Goal: Task Accomplishment & Management: Complete application form

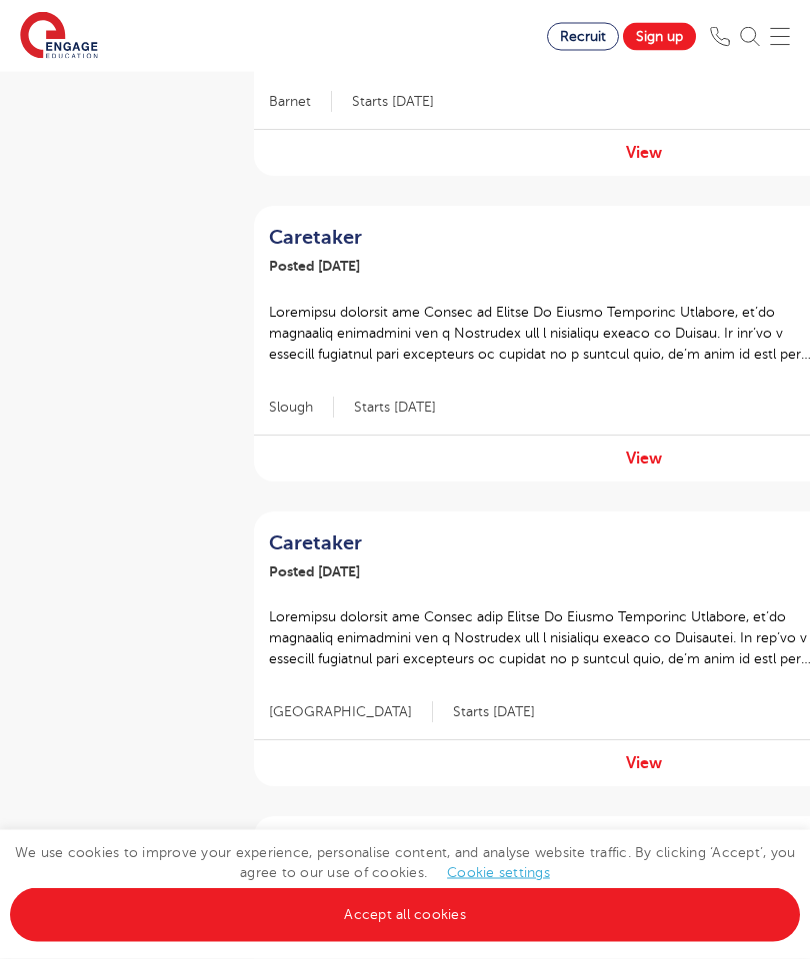
scroll to position [1346, 0]
click at [647, 441] on div "View" at bounding box center [644, 458] width 780 height 47
click at [649, 450] on link "View" at bounding box center [644, 459] width 36 height 18
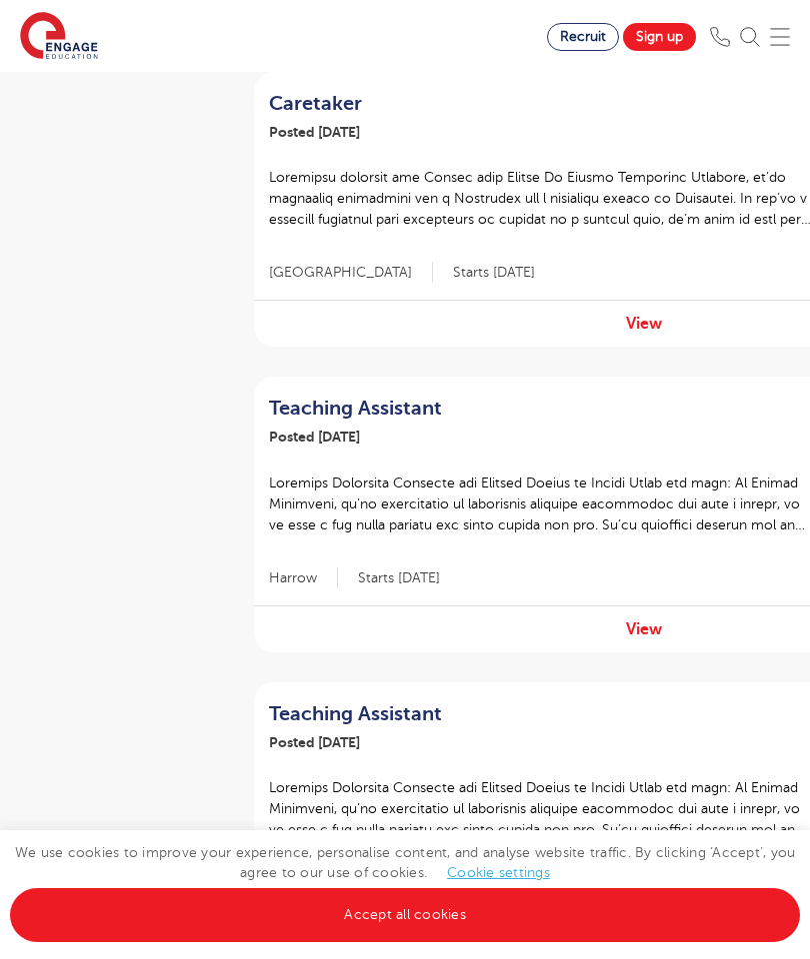
scroll to position [1878, 0]
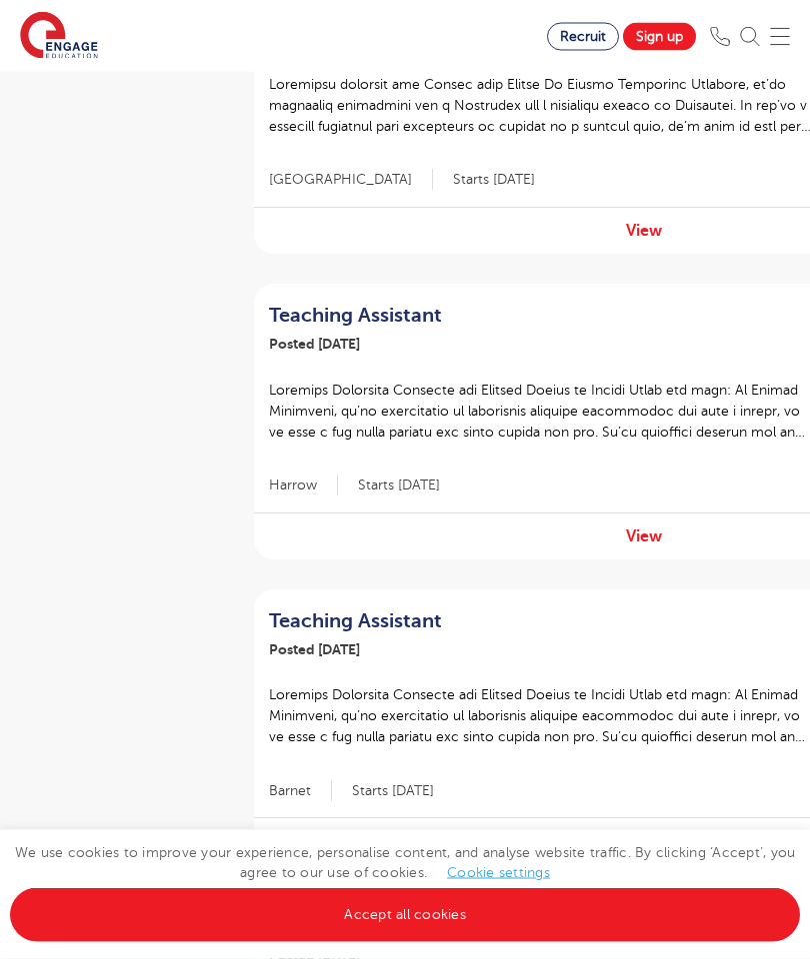
click at [646, 529] on link "View" at bounding box center [644, 538] width 36 height 18
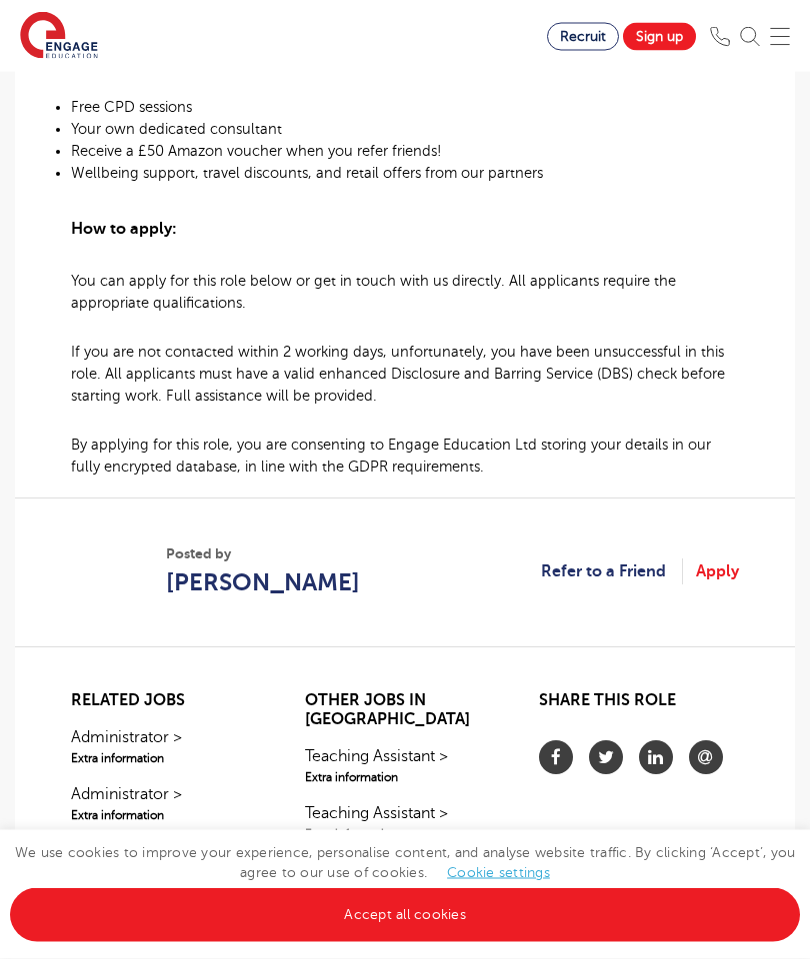
scroll to position [1621, 0]
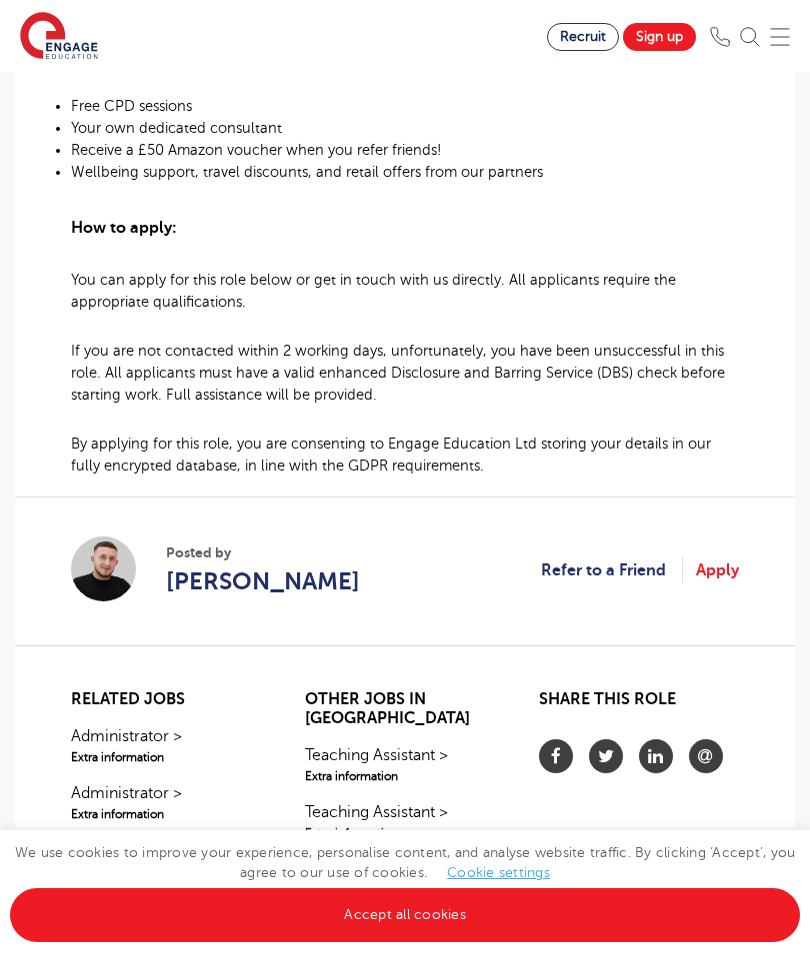
click at [734, 558] on link "Apply" at bounding box center [717, 571] width 43 height 26
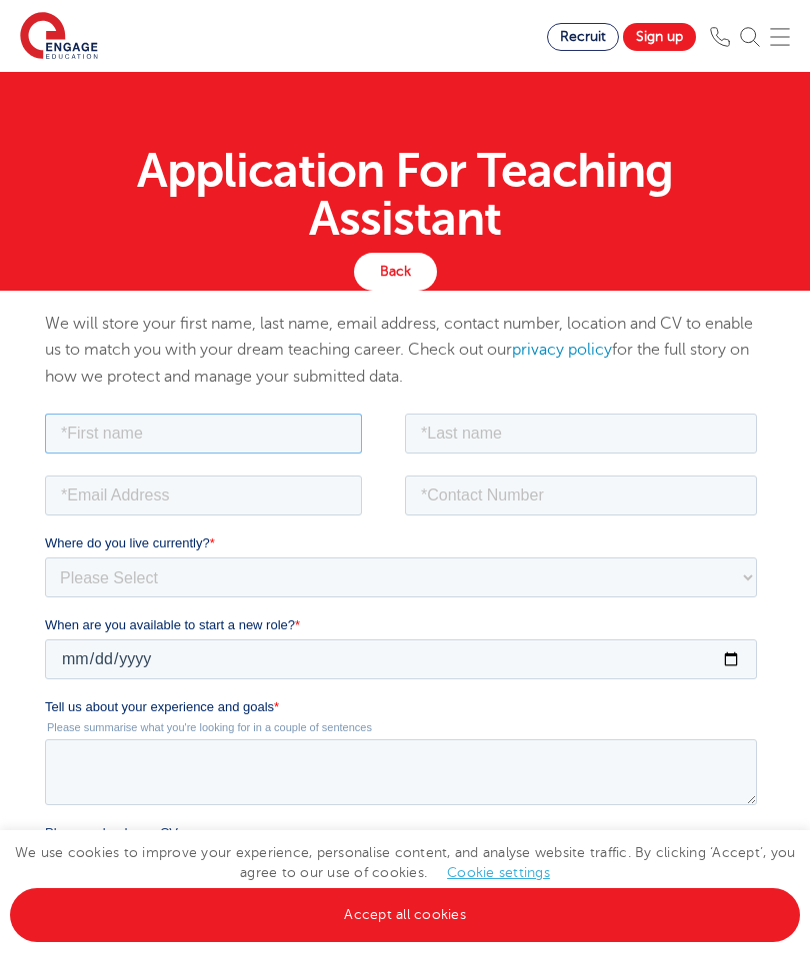
click at [130, 448] on input "text" at bounding box center [203, 433] width 317 height 40
type input "Priscilla Konadu"
click at [686, 418] on input "text" at bounding box center [581, 433] width 352 height 40
type input "Opoku"
click at [340, 506] on input "email" at bounding box center [203, 495] width 317 height 40
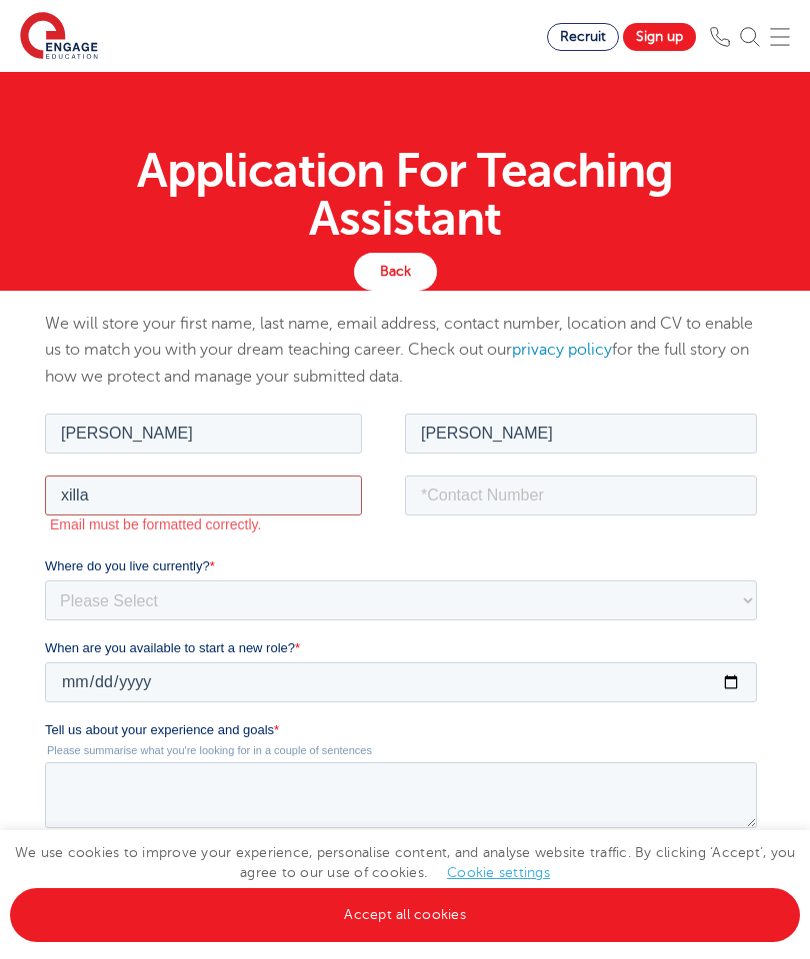
type input "xillarry@gmail.com"
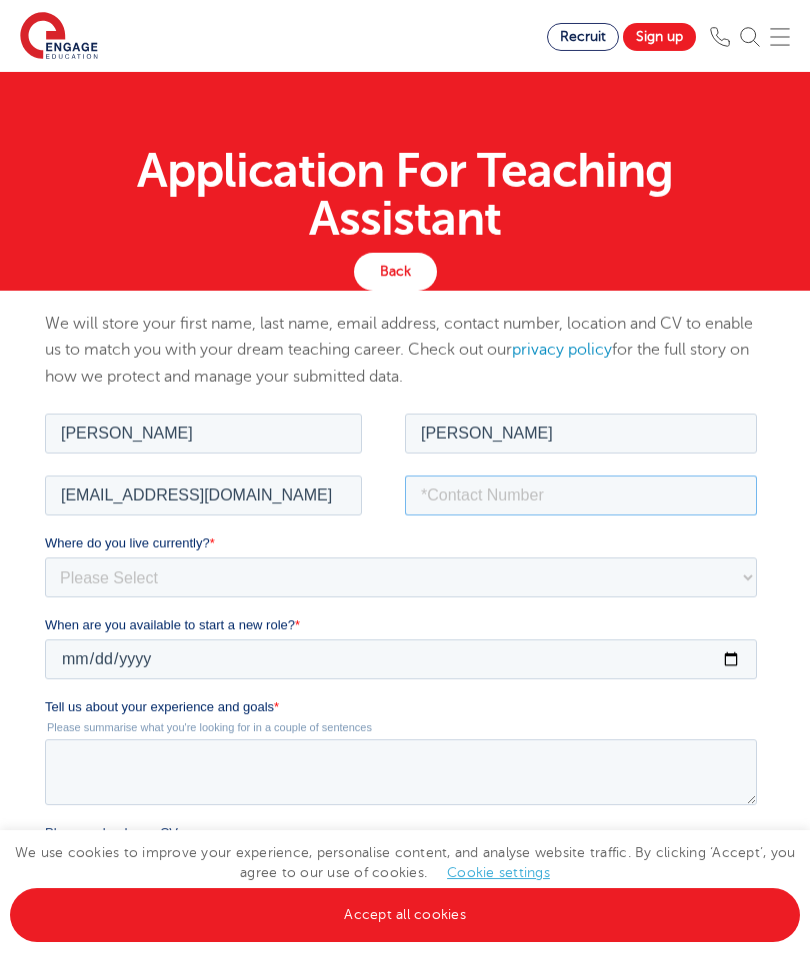
click at [577, 499] on input "tel" at bounding box center [581, 495] width 352 height 40
type input "+971544568948"
click at [639, 582] on select "Please Select UK Canada Ireland Australia New Zealand Europe USA South Africa J…" at bounding box center [401, 577] width 712 height 40
select select "Asia"
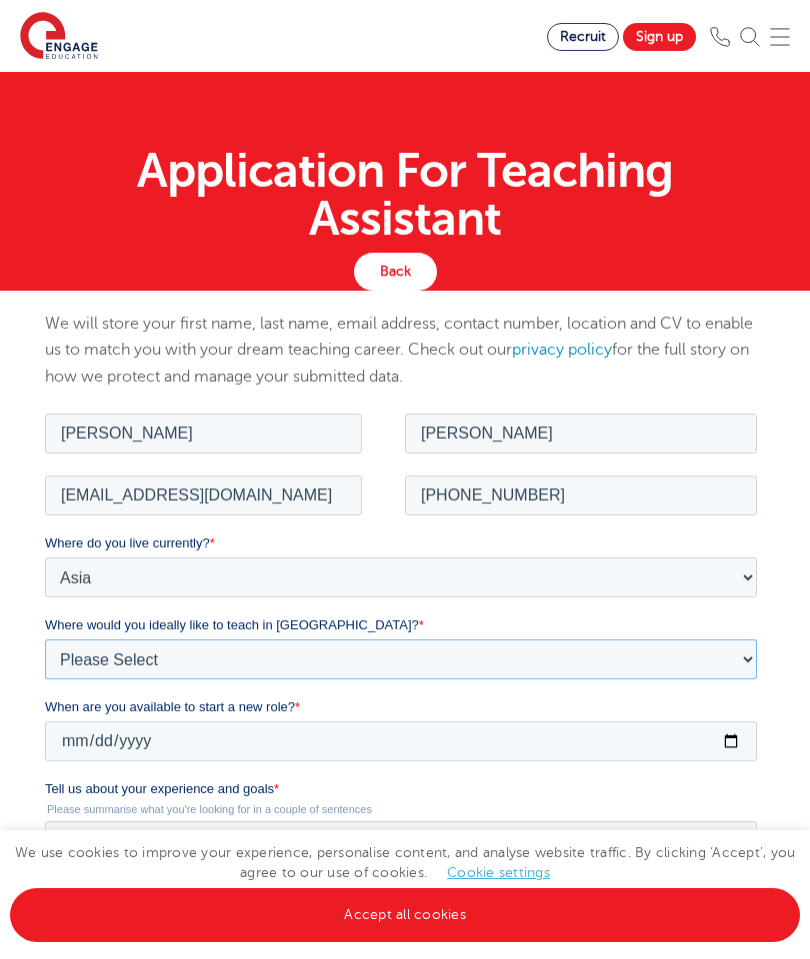
click at [700, 660] on select "Please Select I'm flexible! London Any city in England Greater London/Home Coun…" at bounding box center [401, 659] width 712 height 40
select select "Flexible"
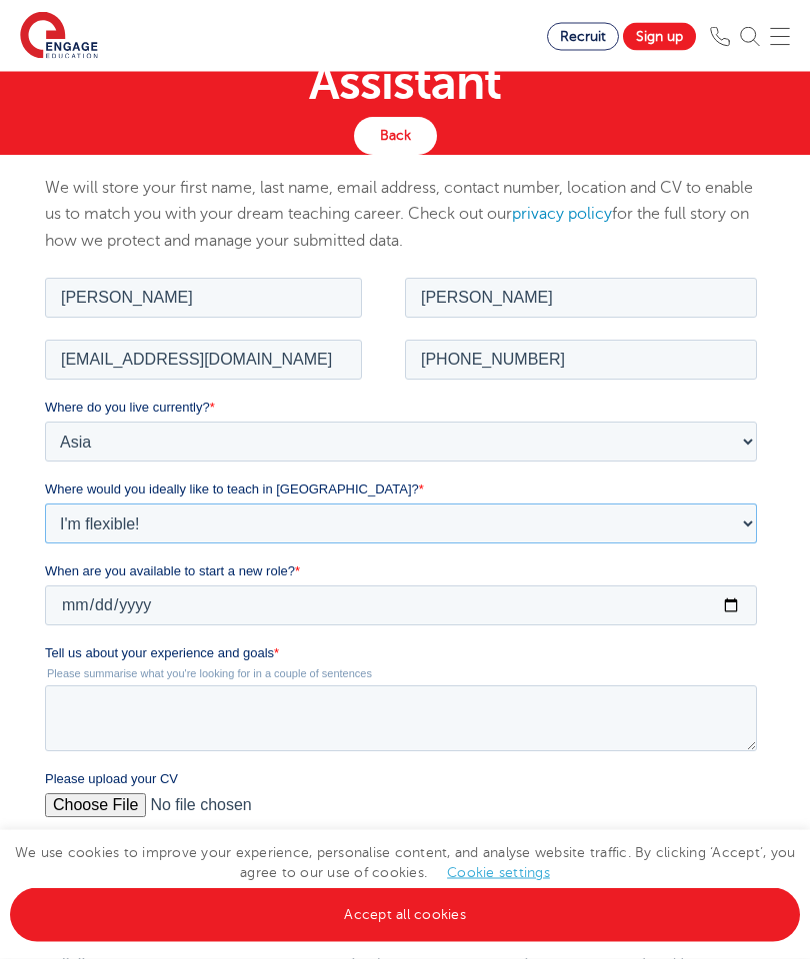
scroll to position [136, 0]
click at [739, 624] on input "When are you available to start a new role? *" at bounding box center [401, 605] width 712 height 40
type input "2026-01-01"
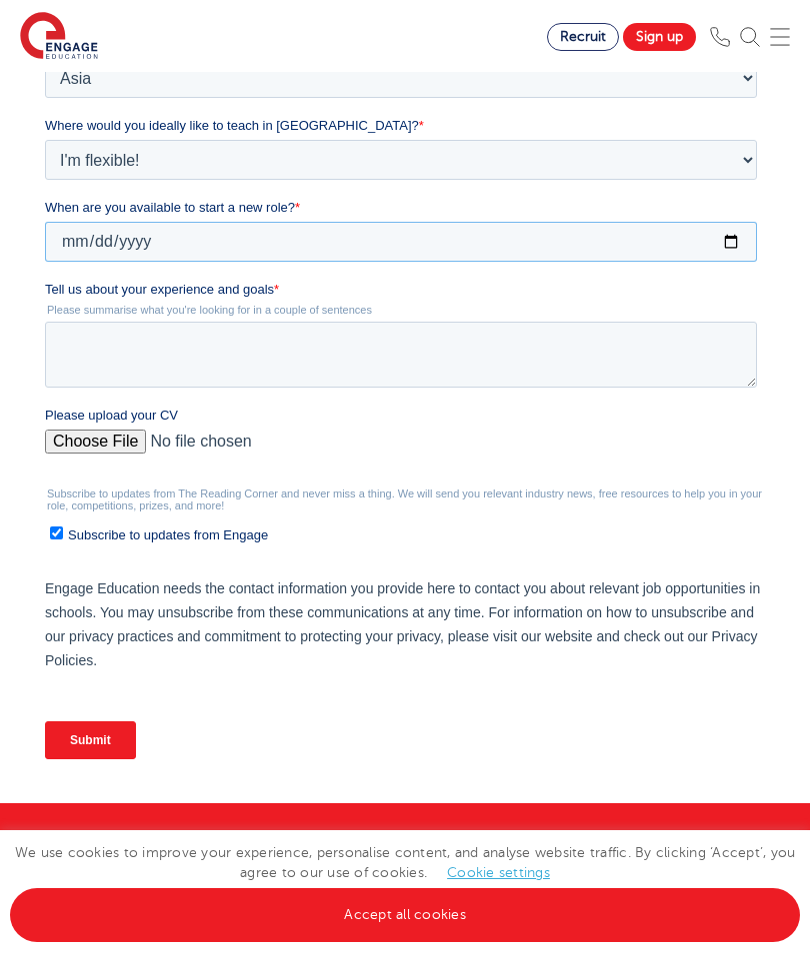
scroll to position [502, 0]
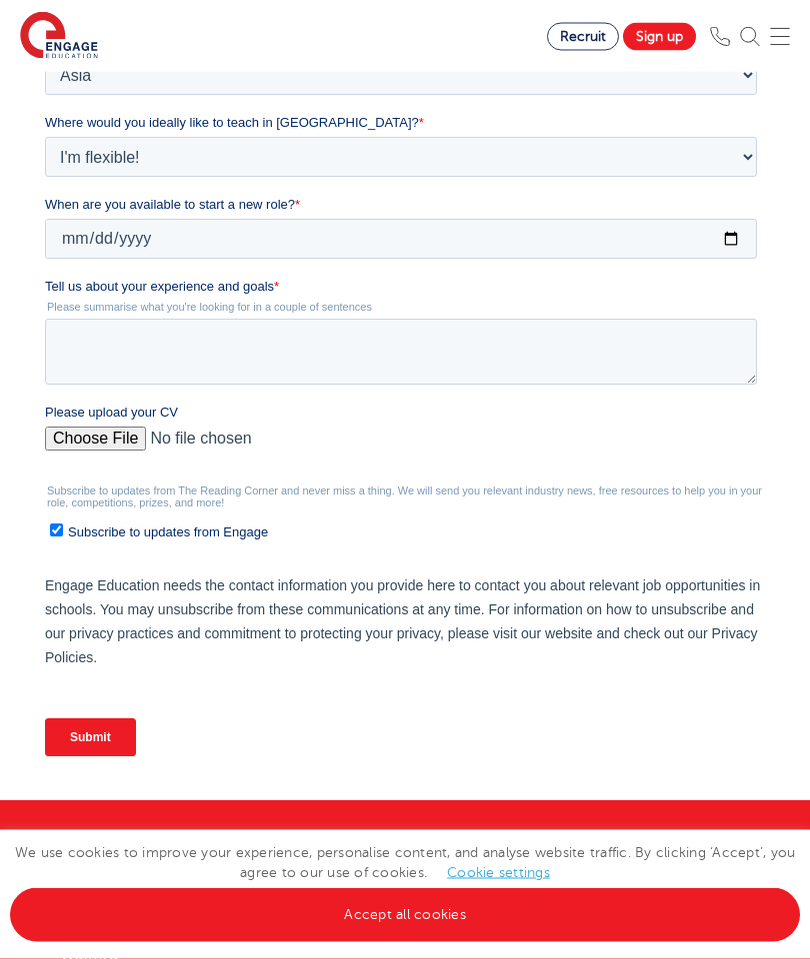
click at [103, 421] on span "Please upload your CV" at bounding box center [111, 413] width 133 height 15
click at [103, 428] on input "Please upload your CV" at bounding box center [401, 448] width 712 height 40
type input "C:\fakepath\CV - updated .pdf"
click at [354, 942] on link "Accept all cookies" at bounding box center [405, 915] width 790 height 54
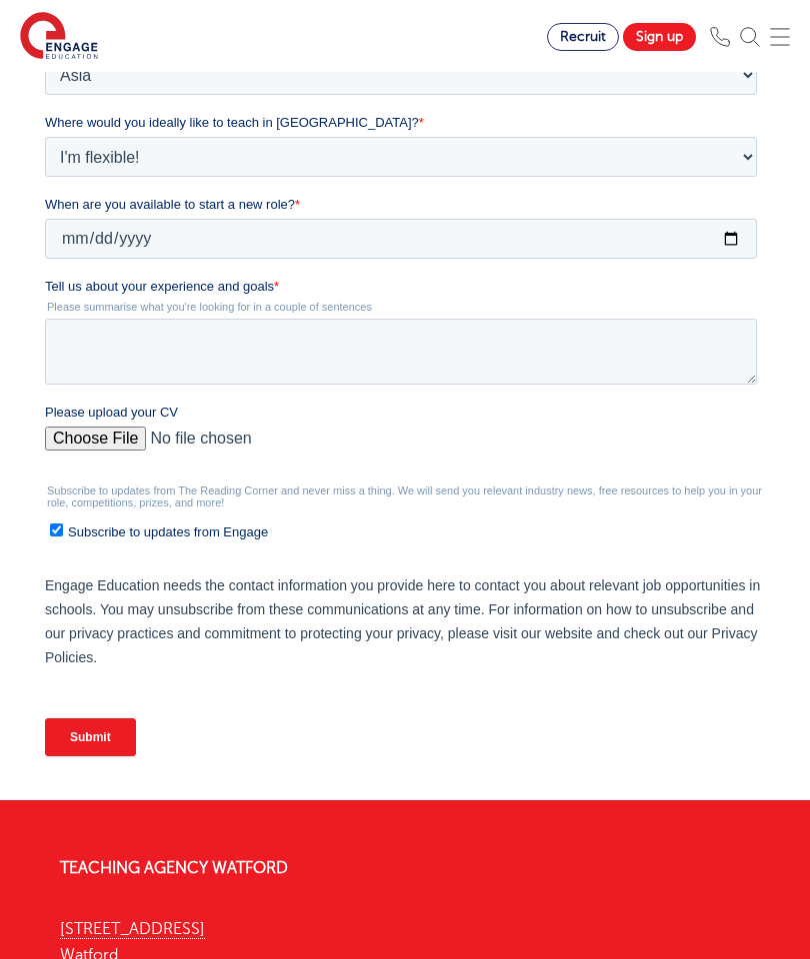
scroll to position [583, 0]
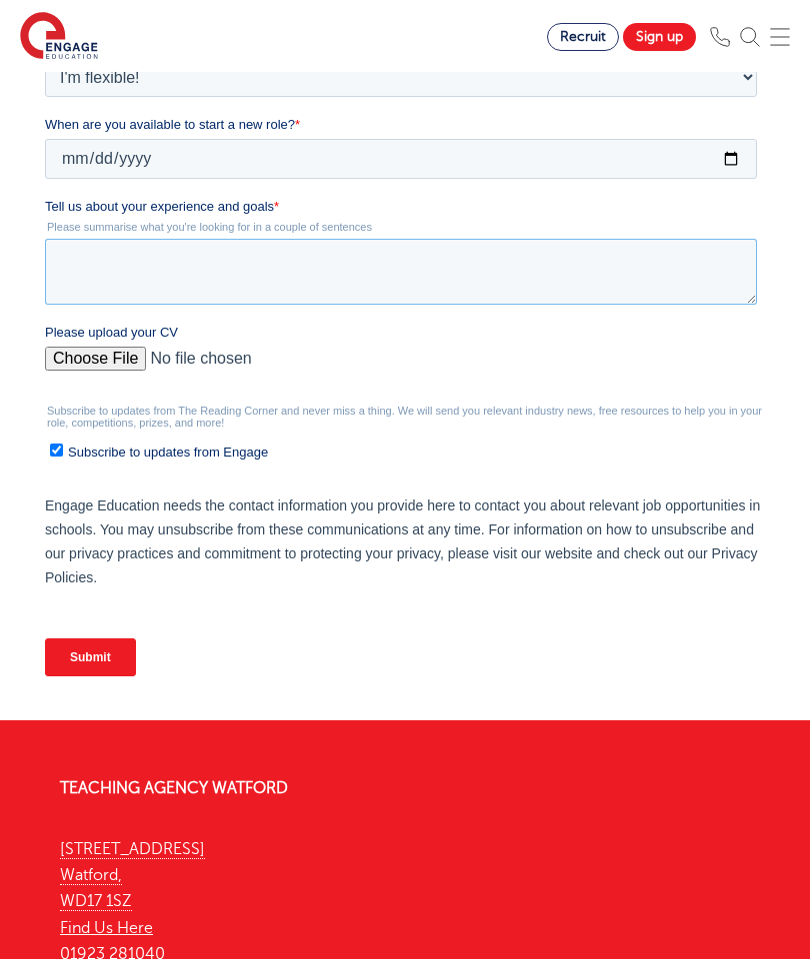
click at [332, 267] on textarea "Tell us about your experience and goals *" at bounding box center [401, 272] width 712 height 66
paste textarea "Dedicated education professional with 6 years of international experience suppo…"
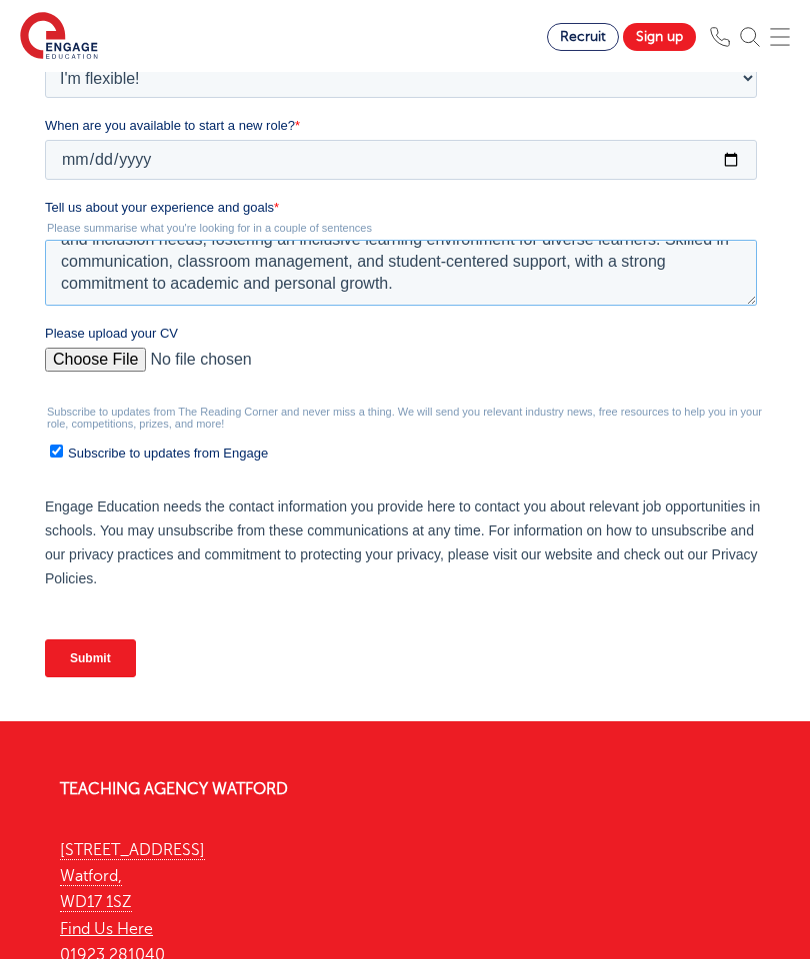
scroll to position [154, 0]
paste textarea "I am seeking an opportunity with Engage Education that will allow me to further…"
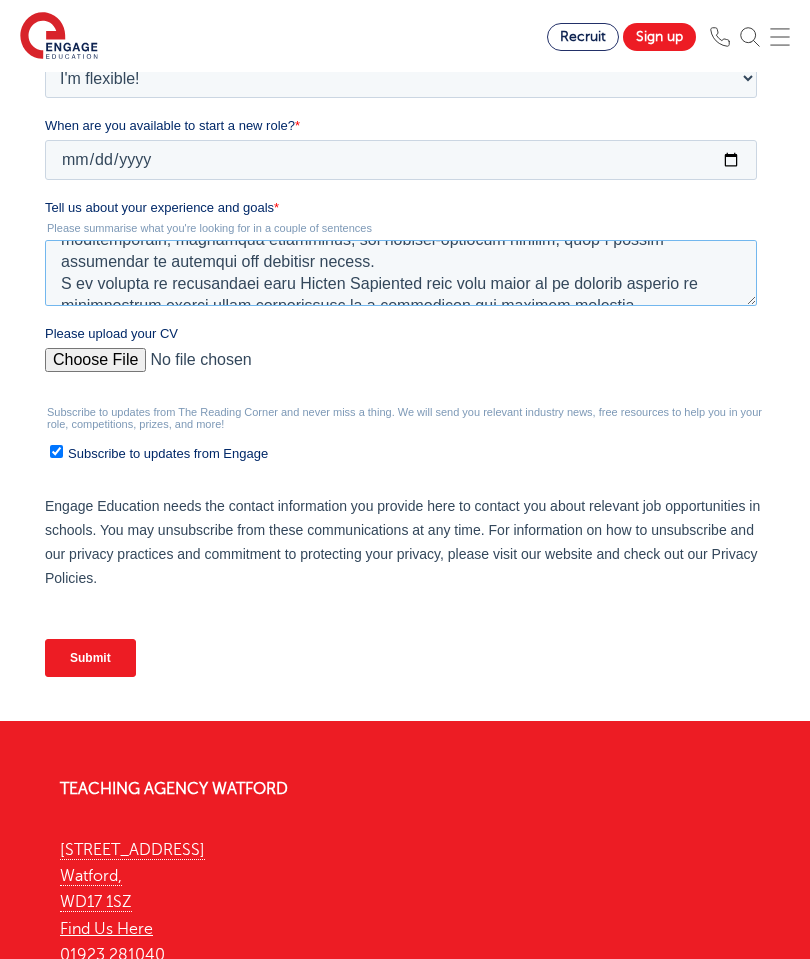
scroll to position [286, 0]
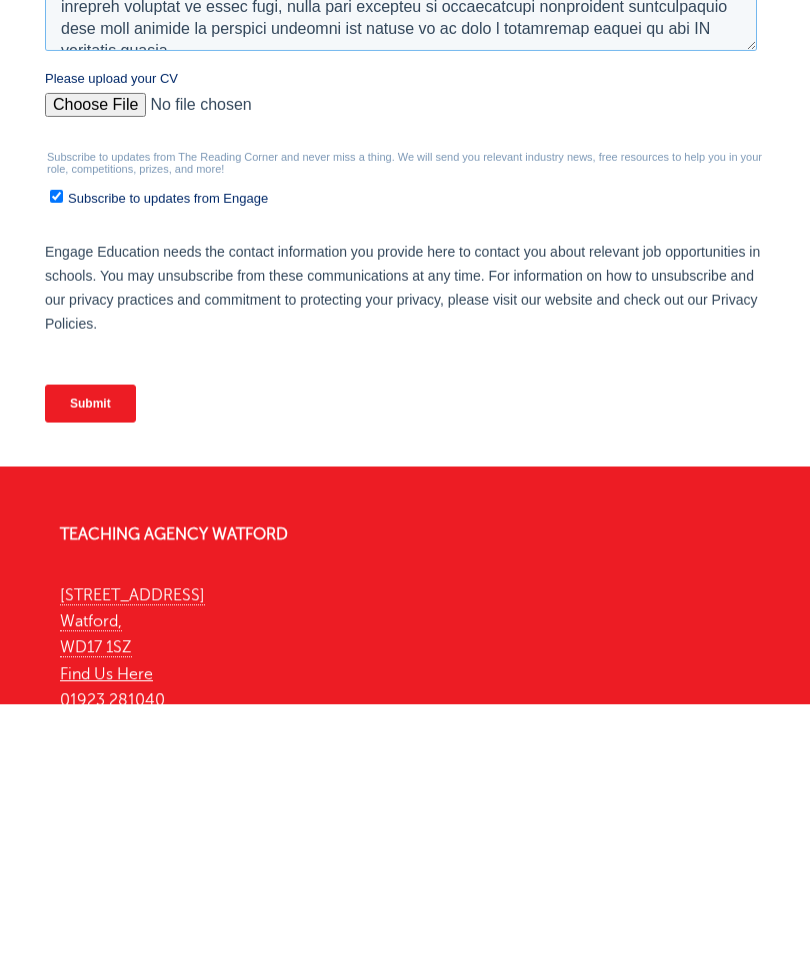
type textarea "Dedicated education professional with 6 years of international experience suppo…"
click at [86, 419] on input "Submit" at bounding box center [90, 404] width 91 height 38
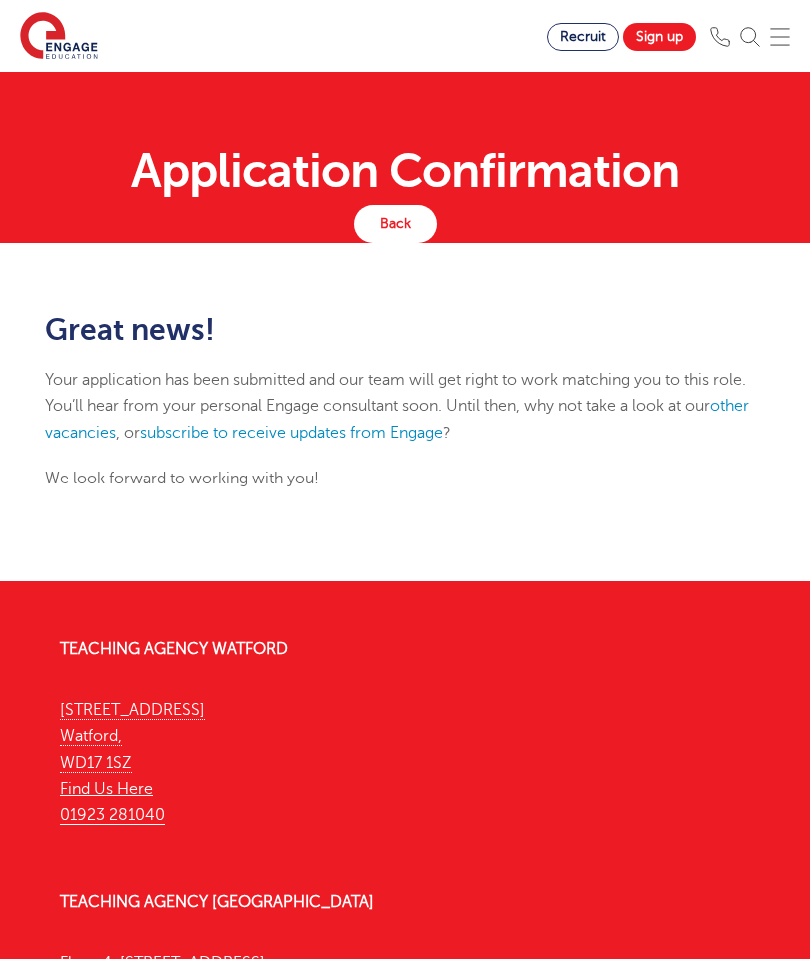
click at [107, 424] on link "other vacancies" at bounding box center [397, 419] width 704 height 44
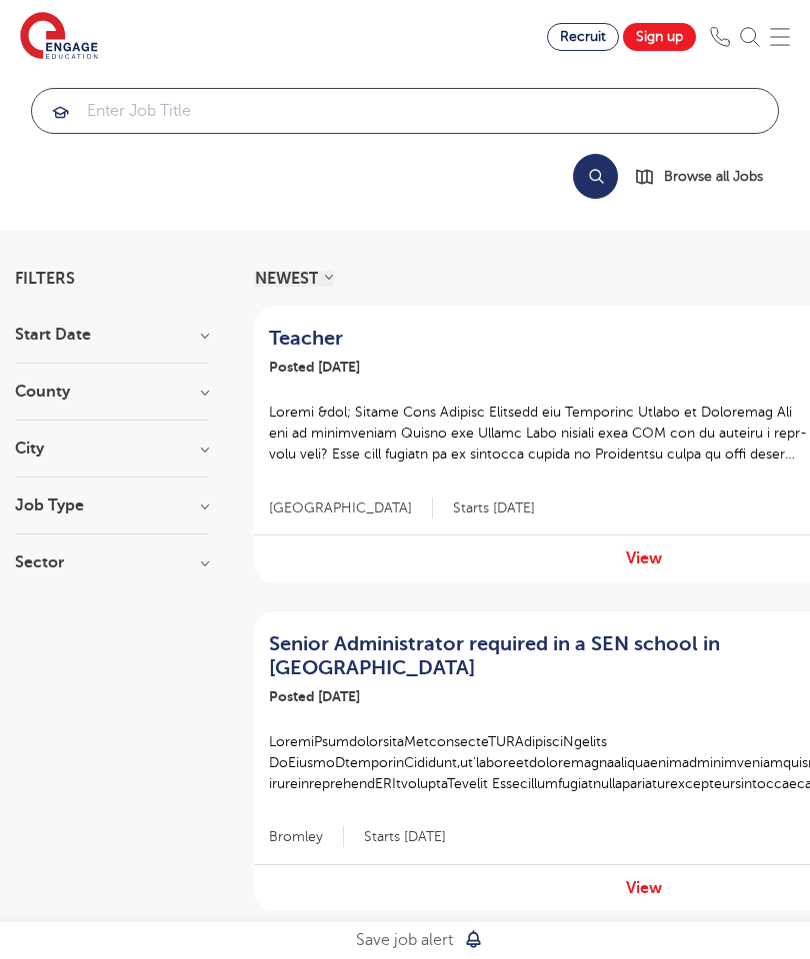
click at [391, 109] on input "search" at bounding box center [405, 111] width 746 height 44
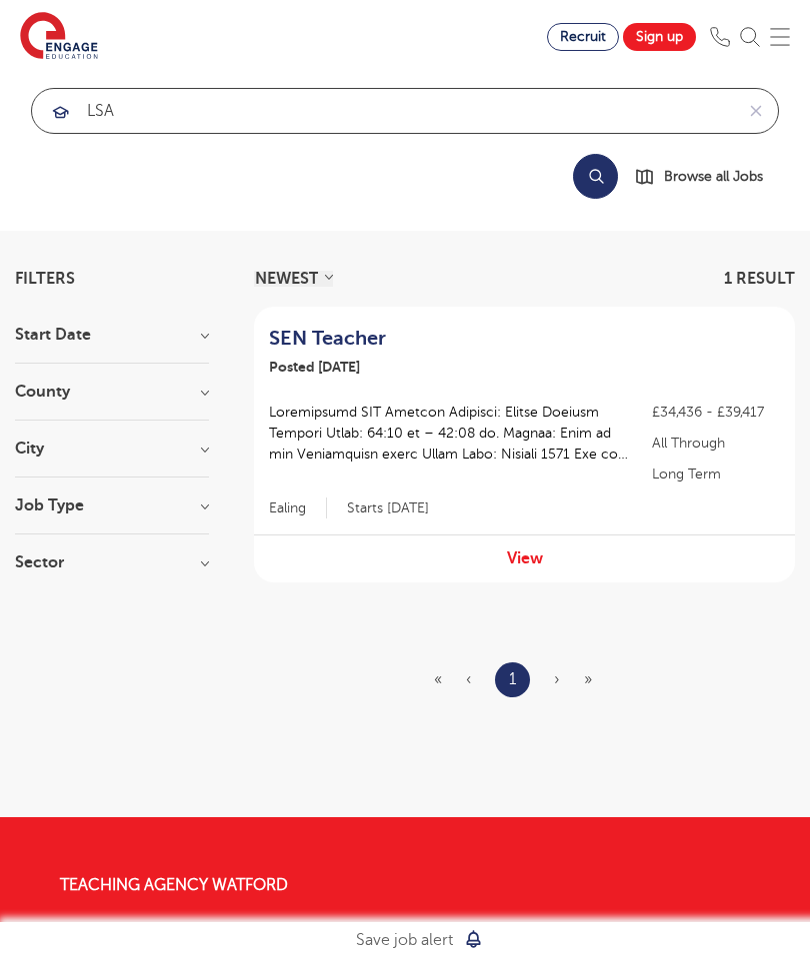
type input "LSA"
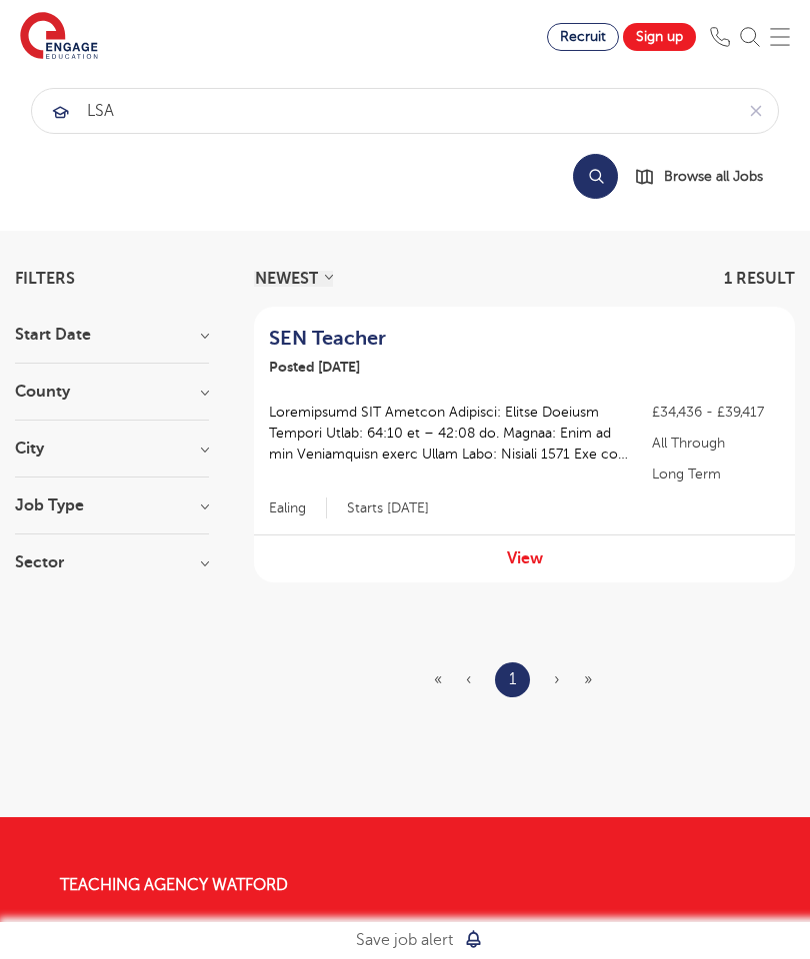
click at [656, 420] on p "£34,436 - £39,417" at bounding box center [716, 412] width 128 height 21
click at [536, 550] on link "View" at bounding box center [525, 559] width 36 height 18
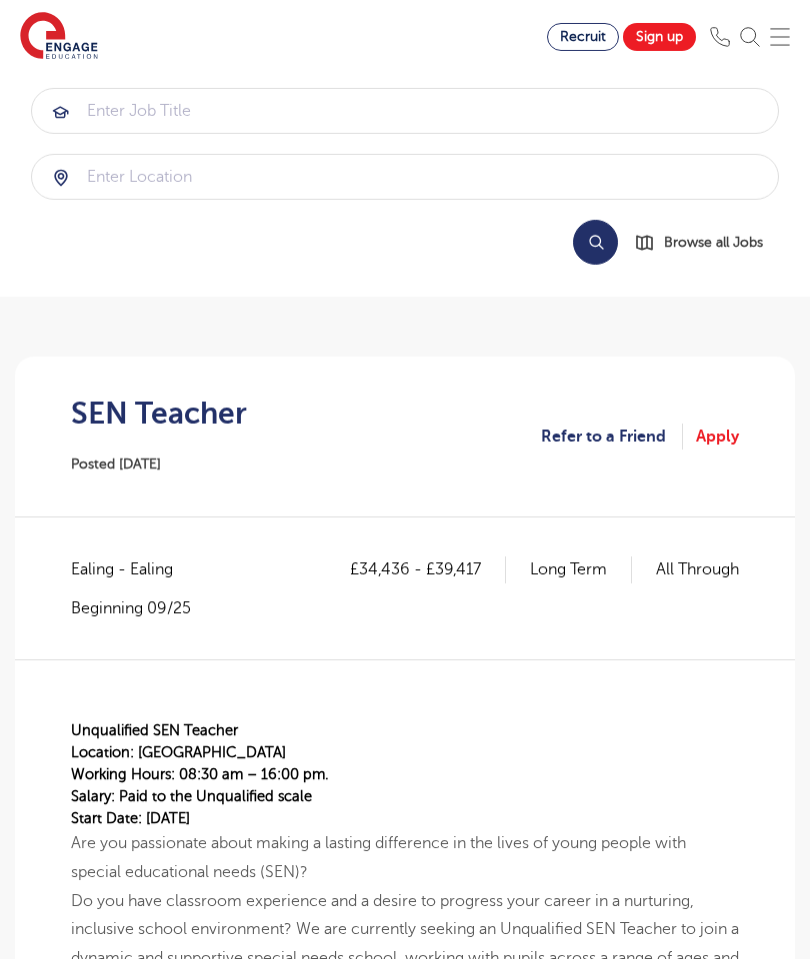
click at [720, 428] on link "Apply" at bounding box center [717, 437] width 43 height 26
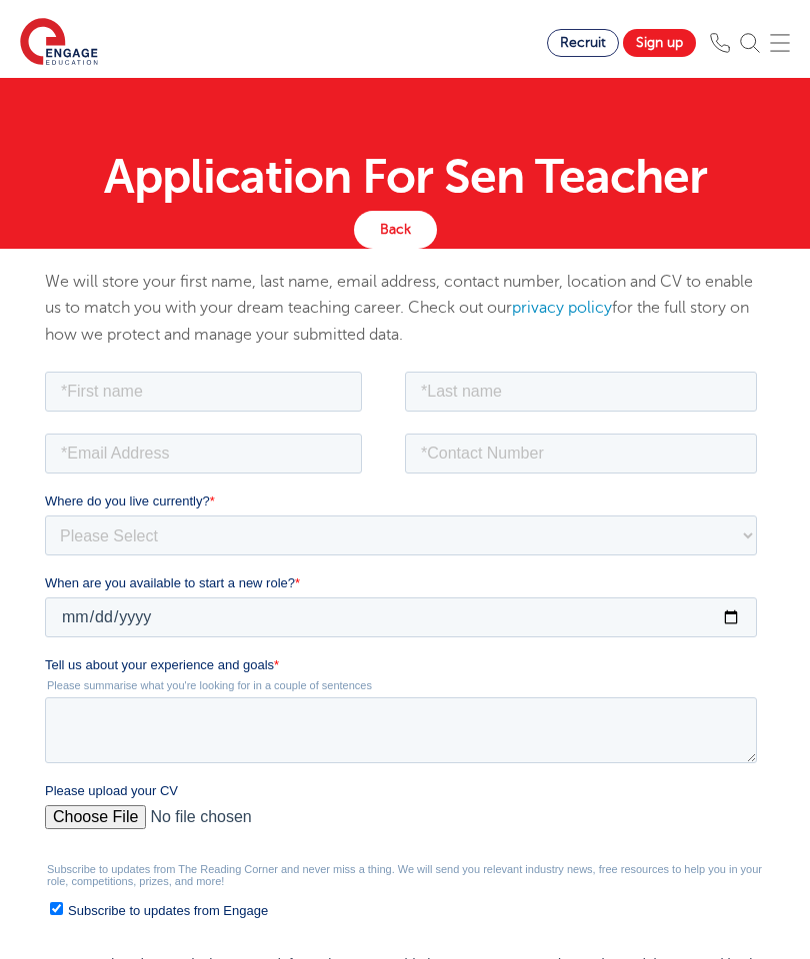
scroll to position [3, 0]
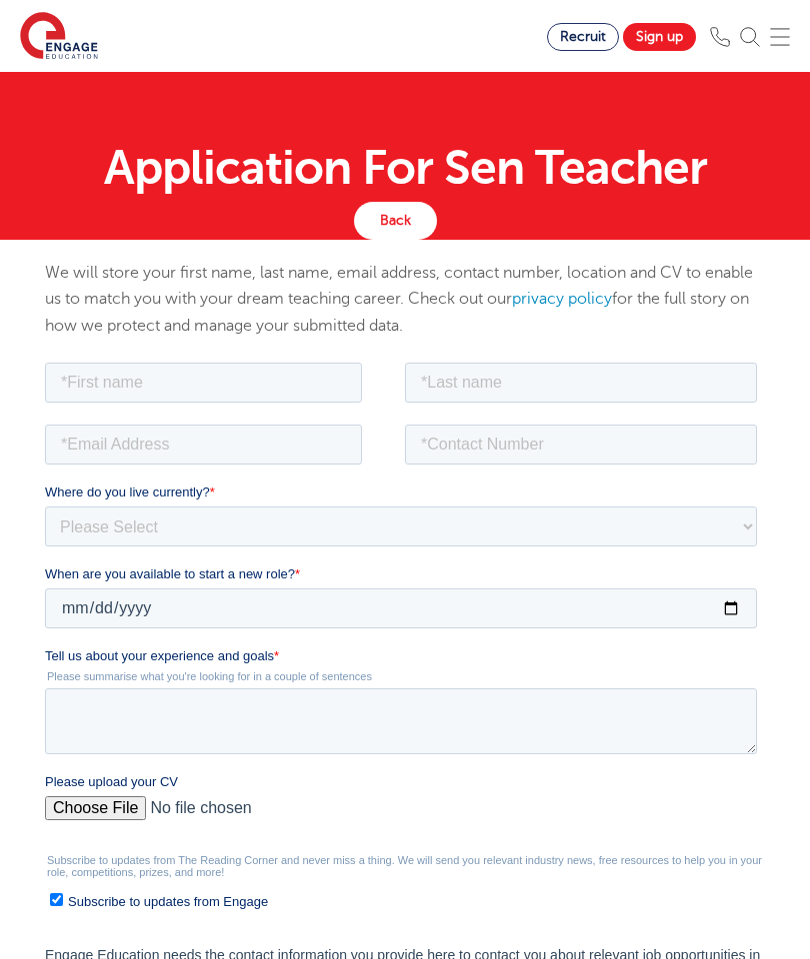
click at [657, 24] on link "Sign up" at bounding box center [659, 37] width 73 height 28
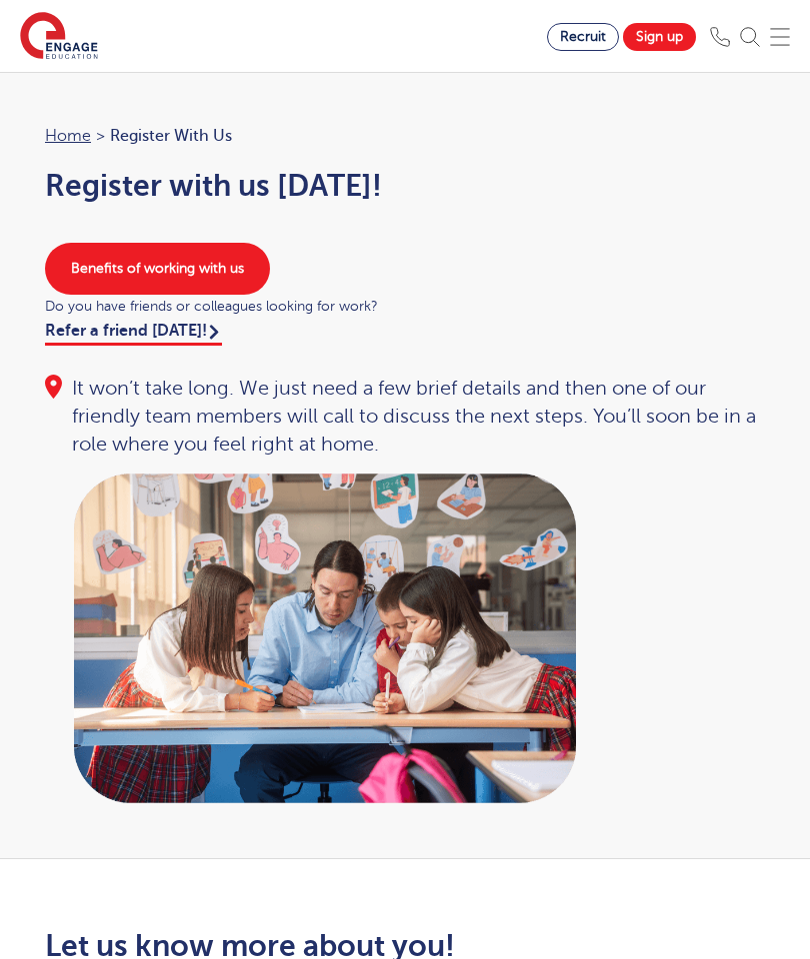
click at [567, 37] on span "Recruit" at bounding box center [583, 36] width 46 height 15
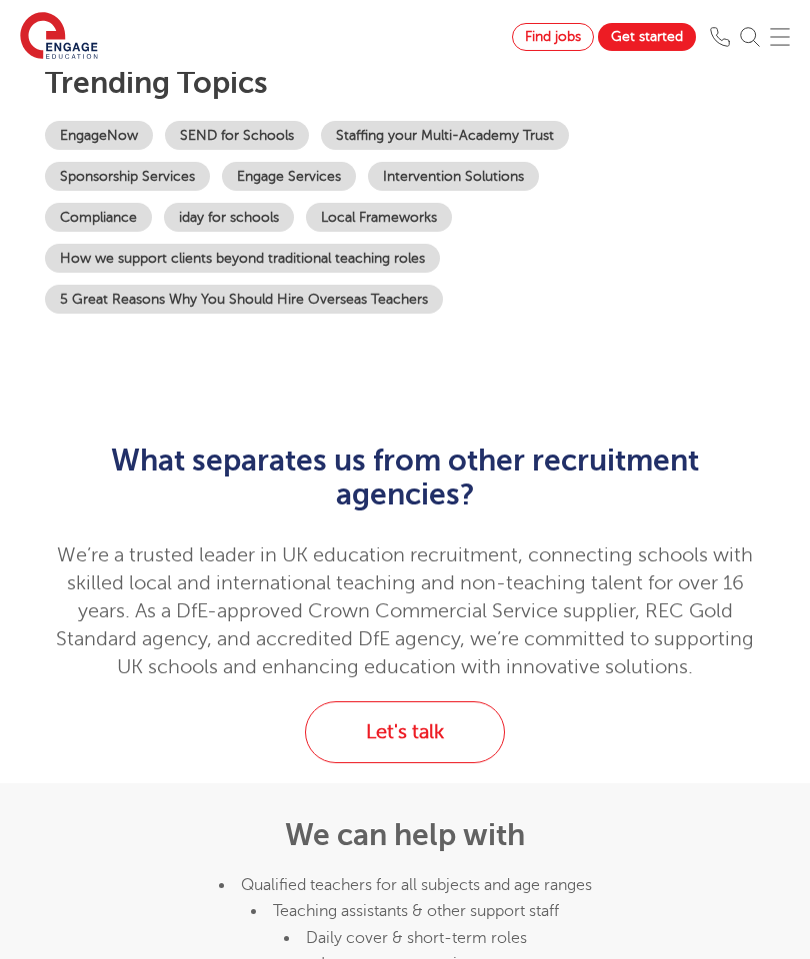
scroll to position [344, 0]
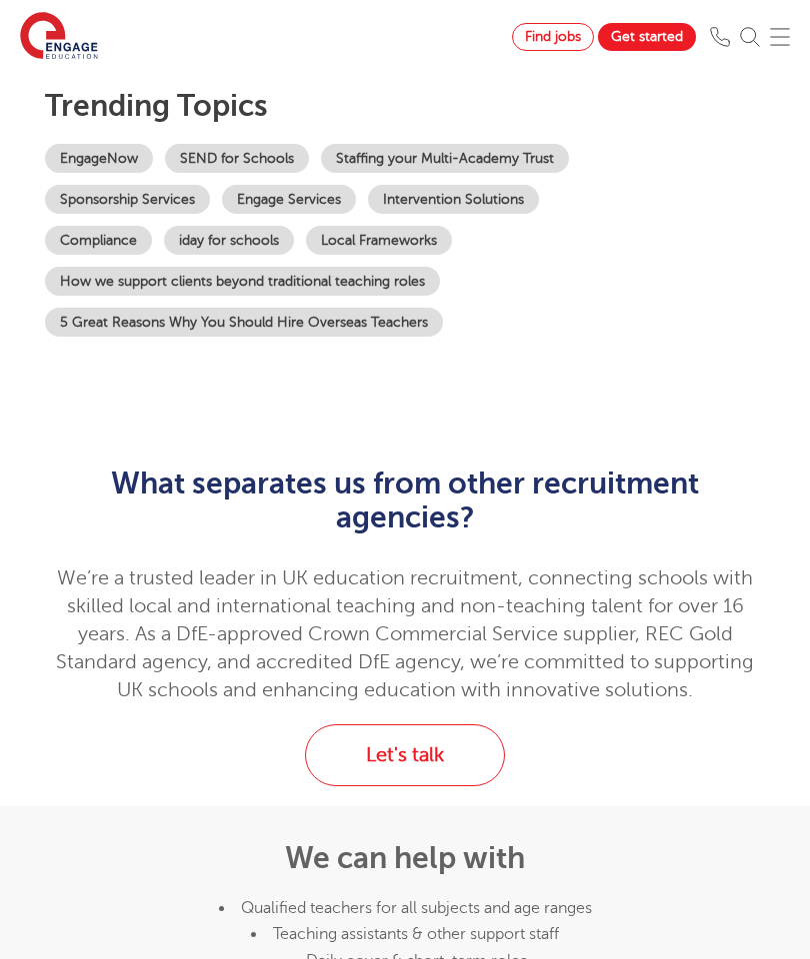
click at [246, 145] on link "SEND for Schools" at bounding box center [237, 158] width 144 height 29
click at [152, 203] on link "Sponsorship Services" at bounding box center [127, 199] width 165 height 29
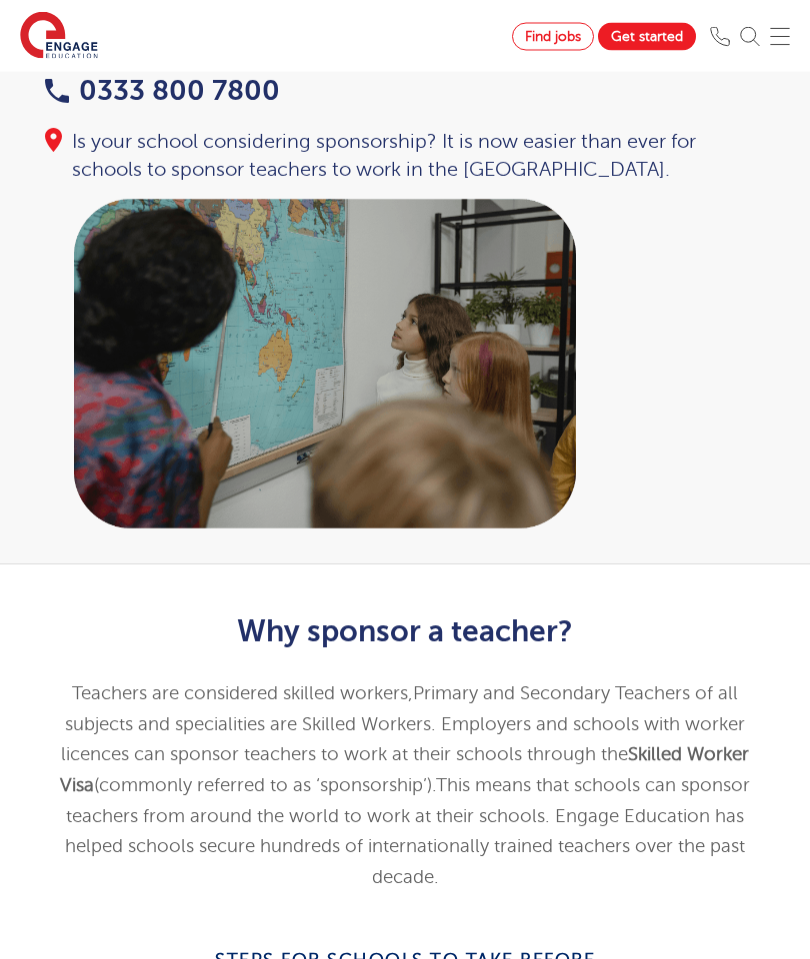
scroll to position [259, 0]
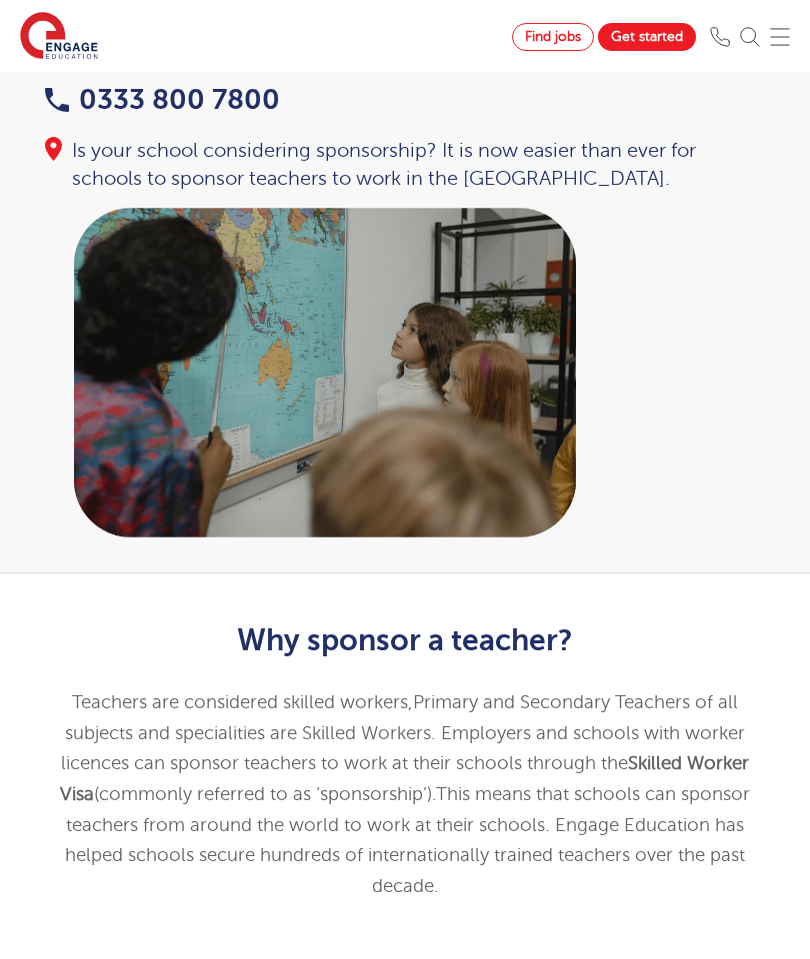
click at [548, 30] on span "Find jobs" at bounding box center [553, 36] width 56 height 15
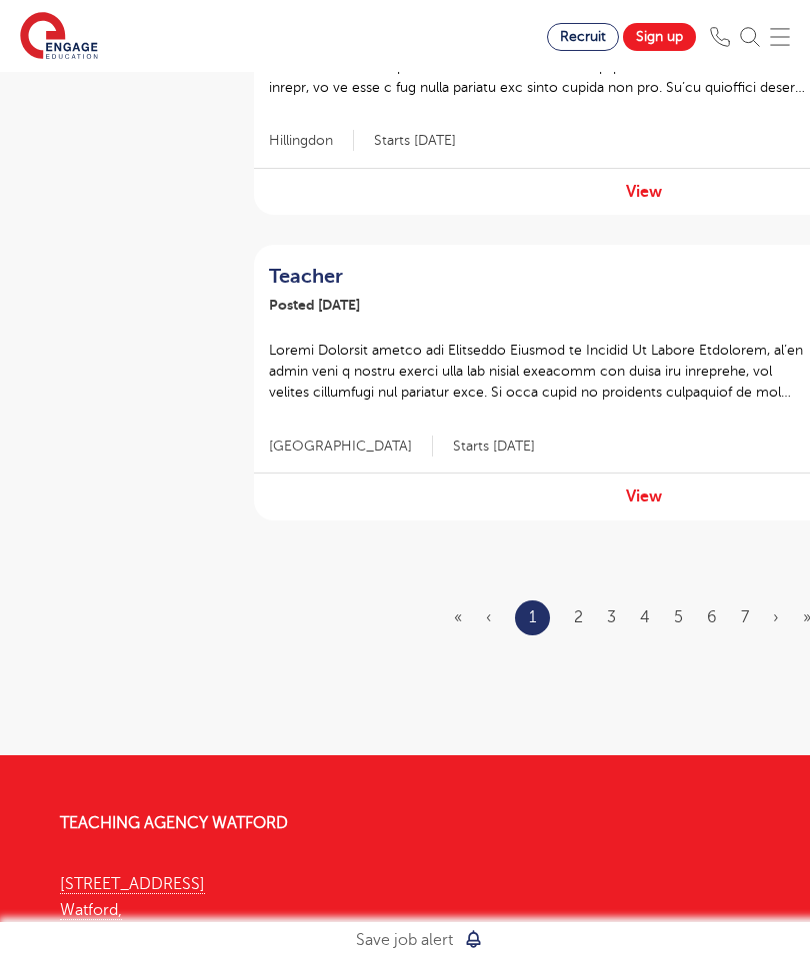
scroll to position [2862, 0]
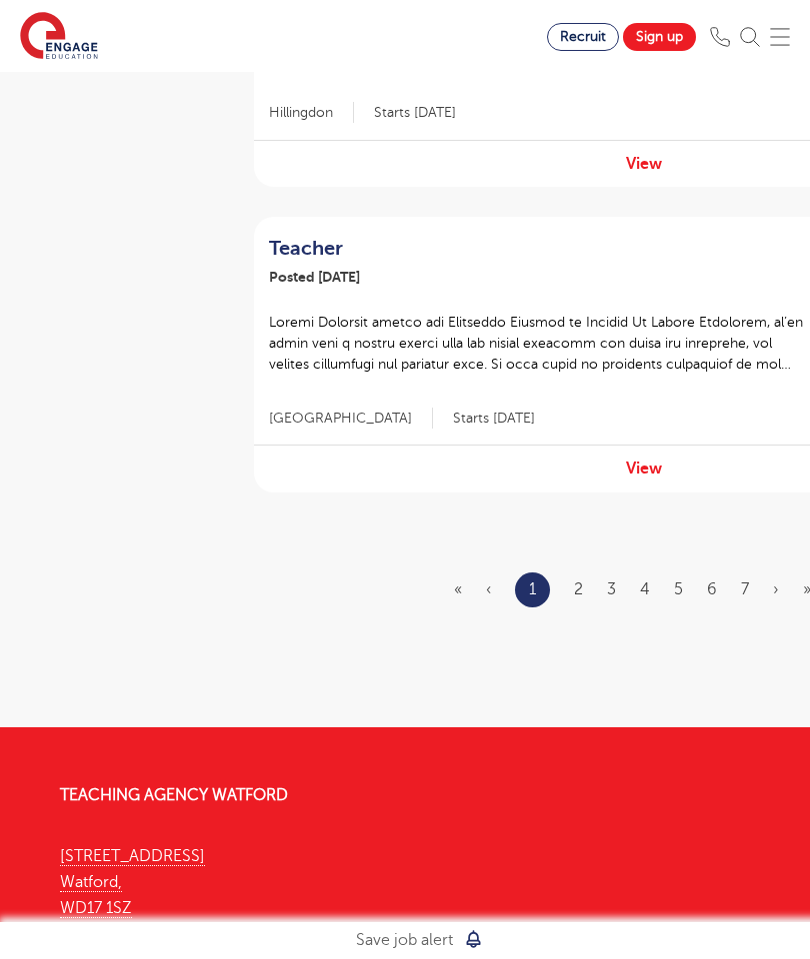
click at [776, 581] on link "›" at bounding box center [776, 590] width 6 height 18
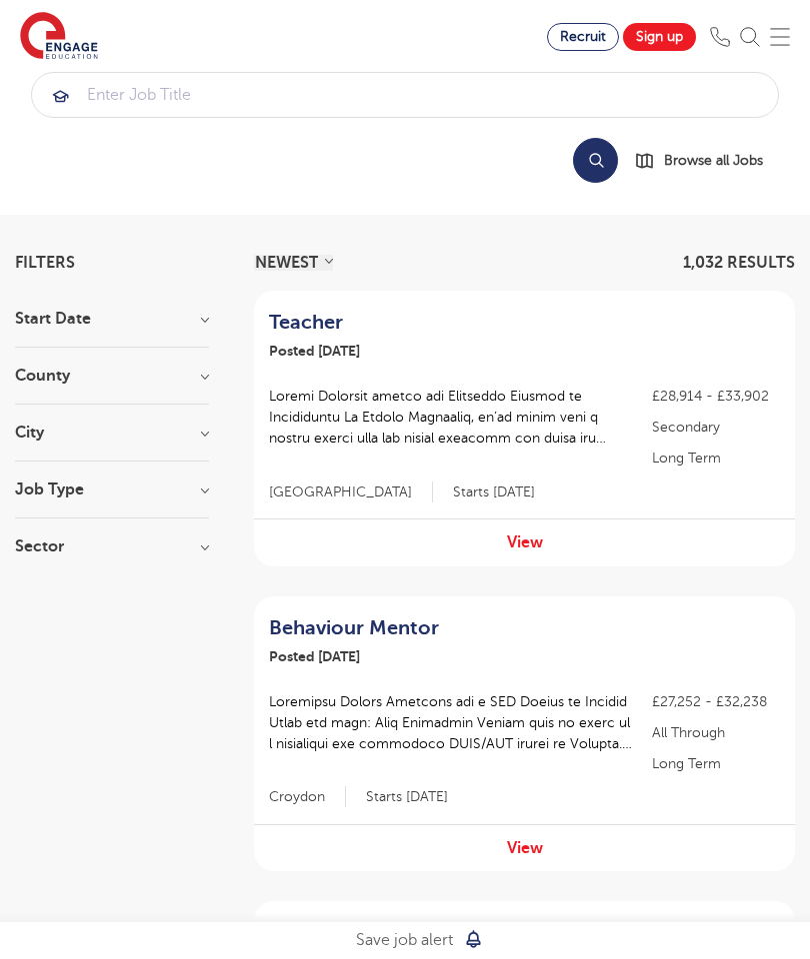
scroll to position [0, 0]
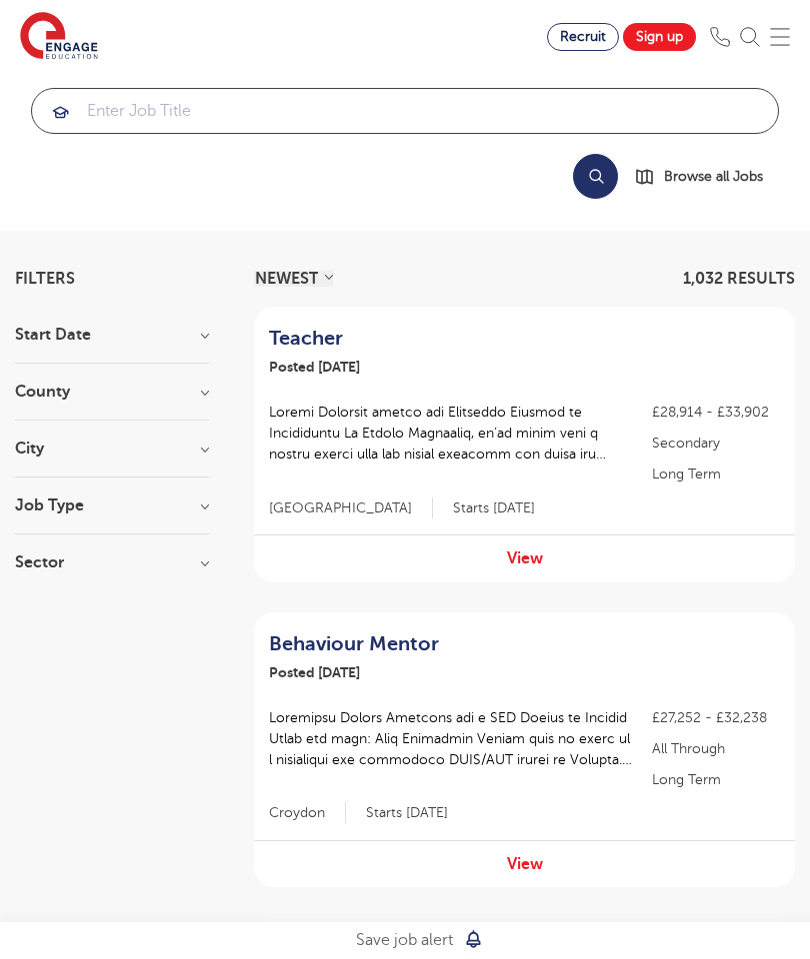
click at [130, 110] on input "search" at bounding box center [405, 111] width 746 height 44
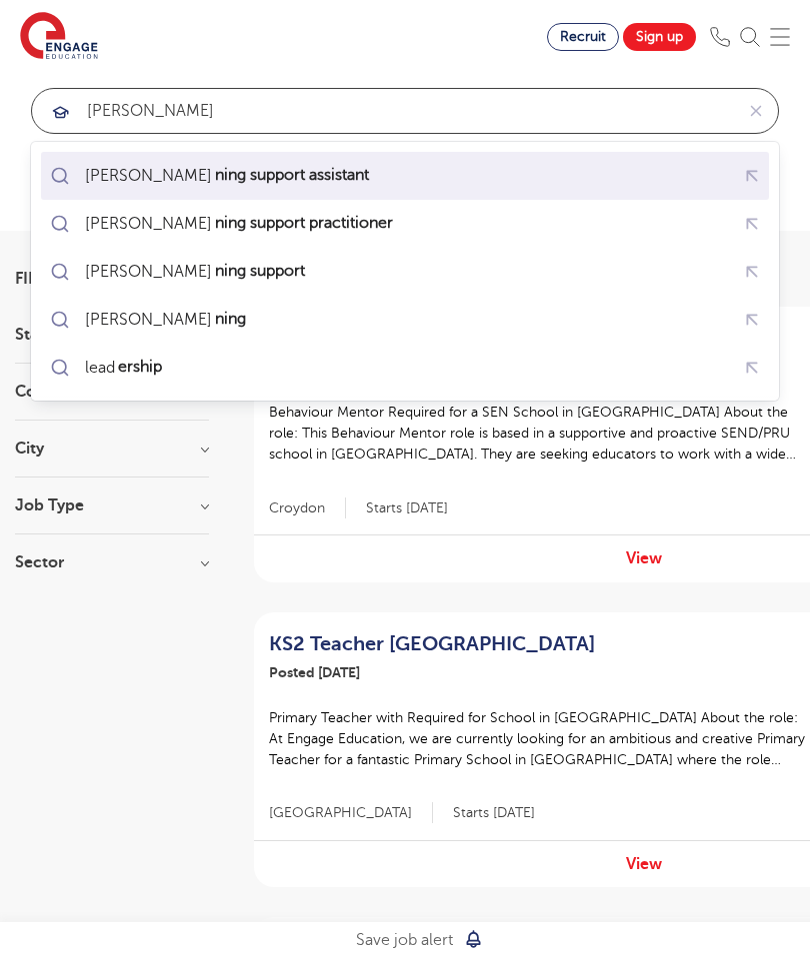
click at [481, 166] on div "lear ning support assistant" at bounding box center [404, 175] width 719 height 35
type input "learning support assistant"
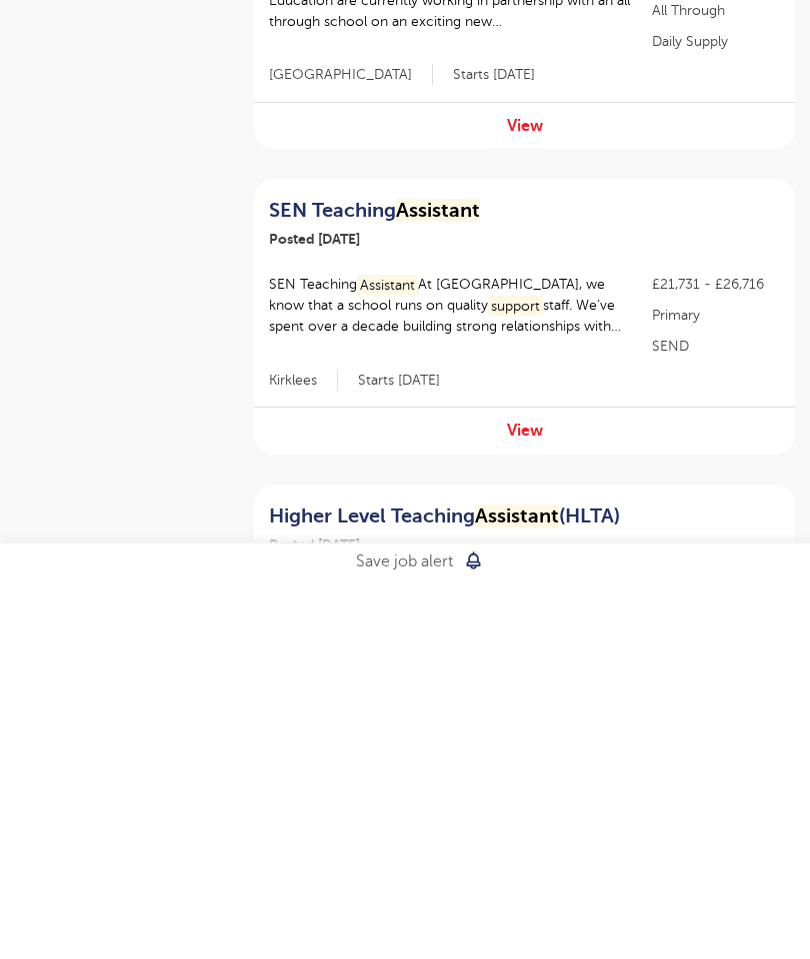
scroll to position [433, 0]
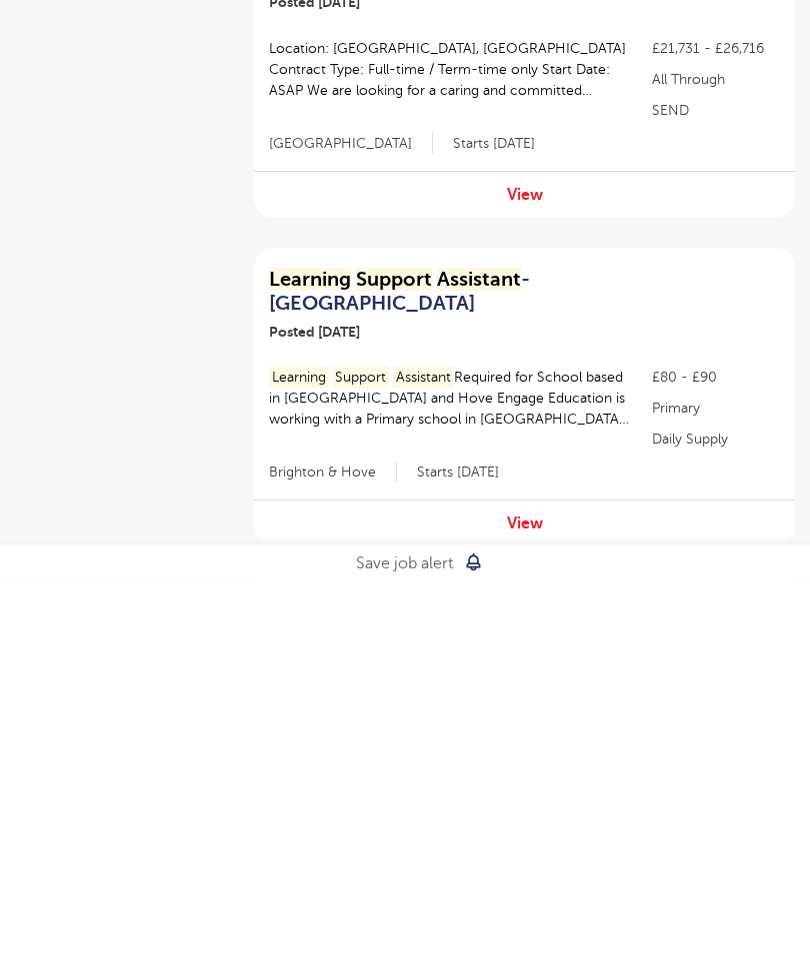
click at [556, 877] on div "View" at bounding box center [524, 900] width 541 height 47
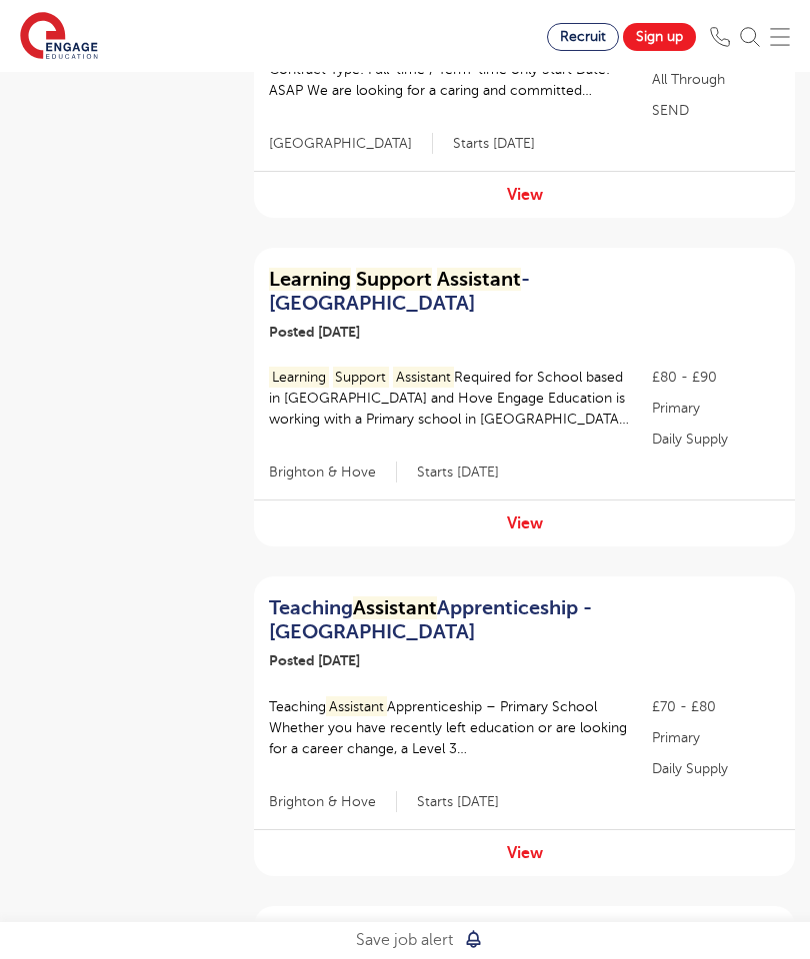
click at [530, 515] on link "View" at bounding box center [525, 524] width 36 height 18
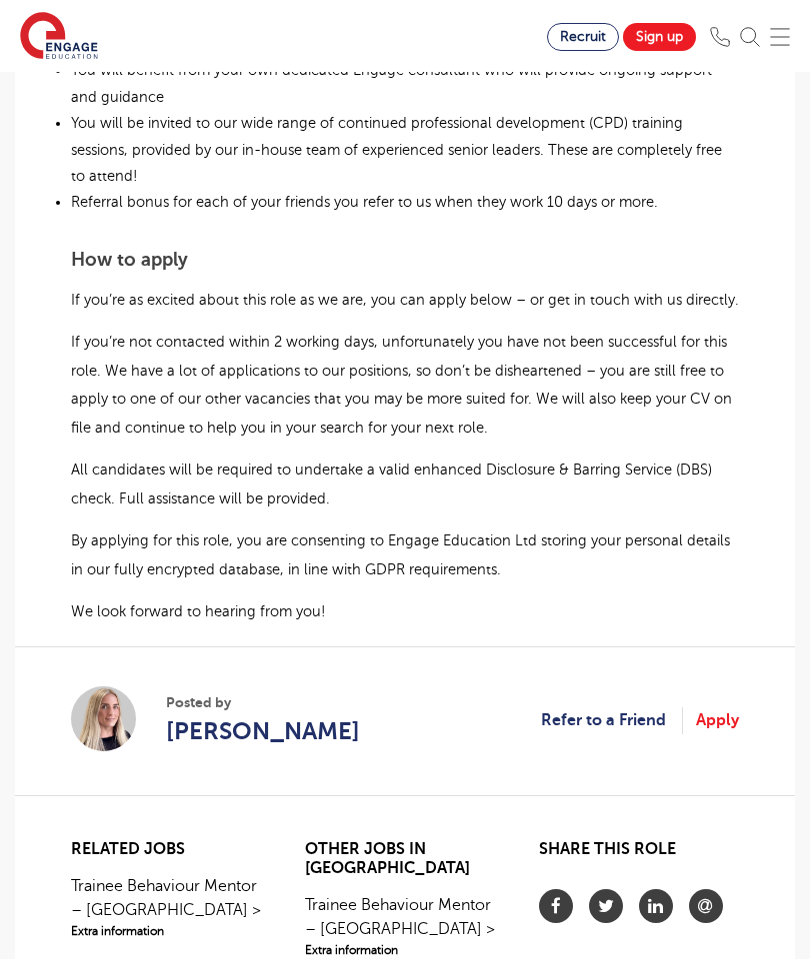
scroll to position [1877, 0]
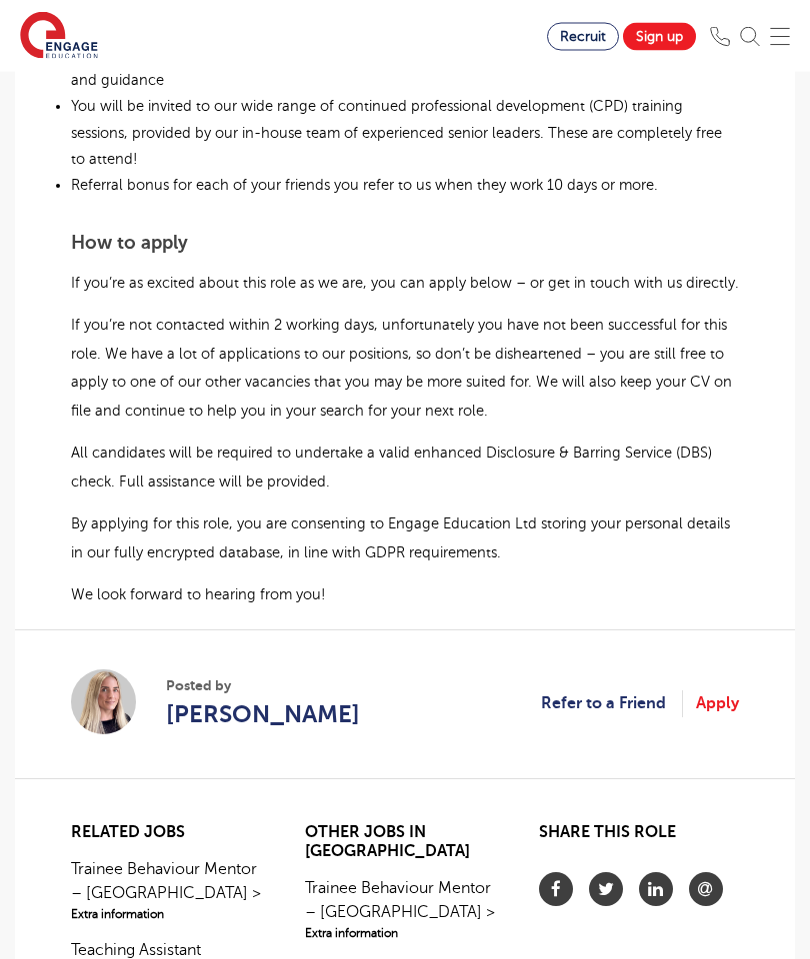
click at [727, 692] on link "Apply" at bounding box center [717, 705] width 43 height 26
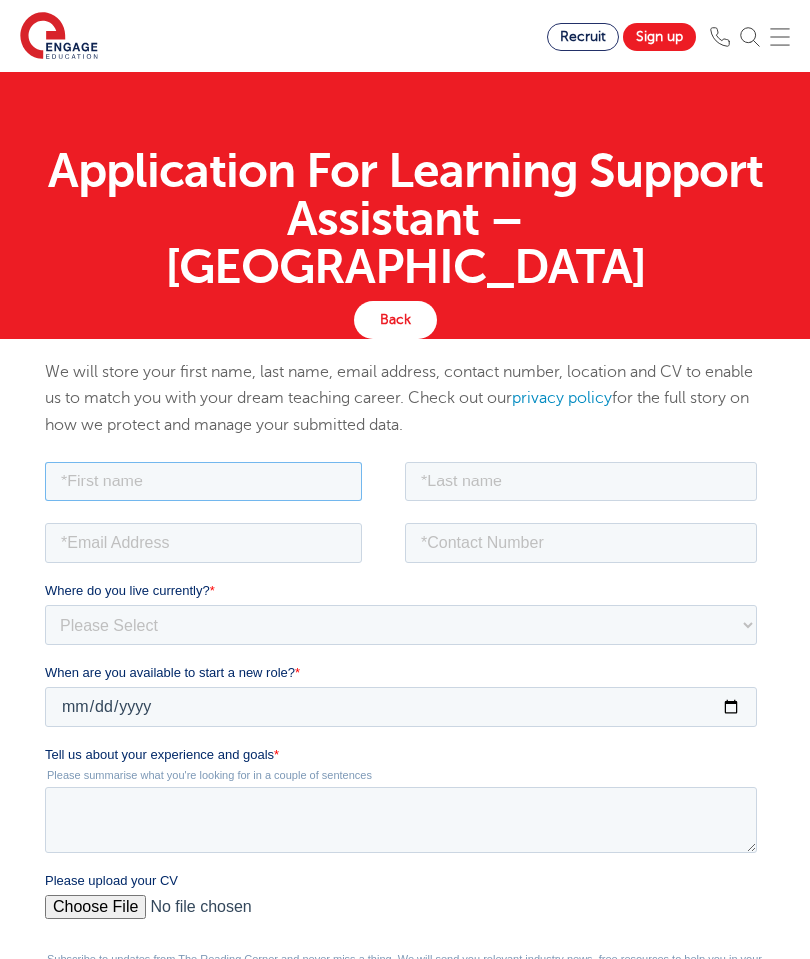
click at [135, 500] on input "text" at bounding box center [203, 481] width 317 height 40
type input "[PERSON_NAME]"
click at [596, 475] on input "text" at bounding box center [581, 481] width 352 height 40
type input "[PERSON_NAME]"
click at [343, 547] on input "email" at bounding box center [203, 543] width 317 height 40
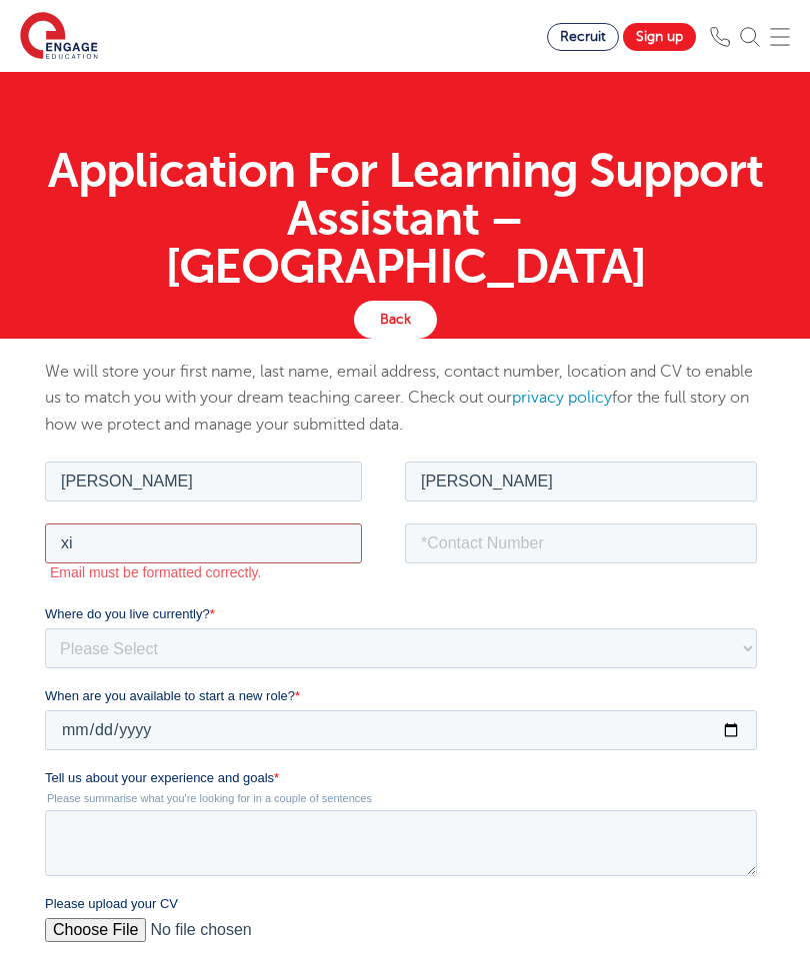
type input "[EMAIL_ADDRESS][DOMAIN_NAME]"
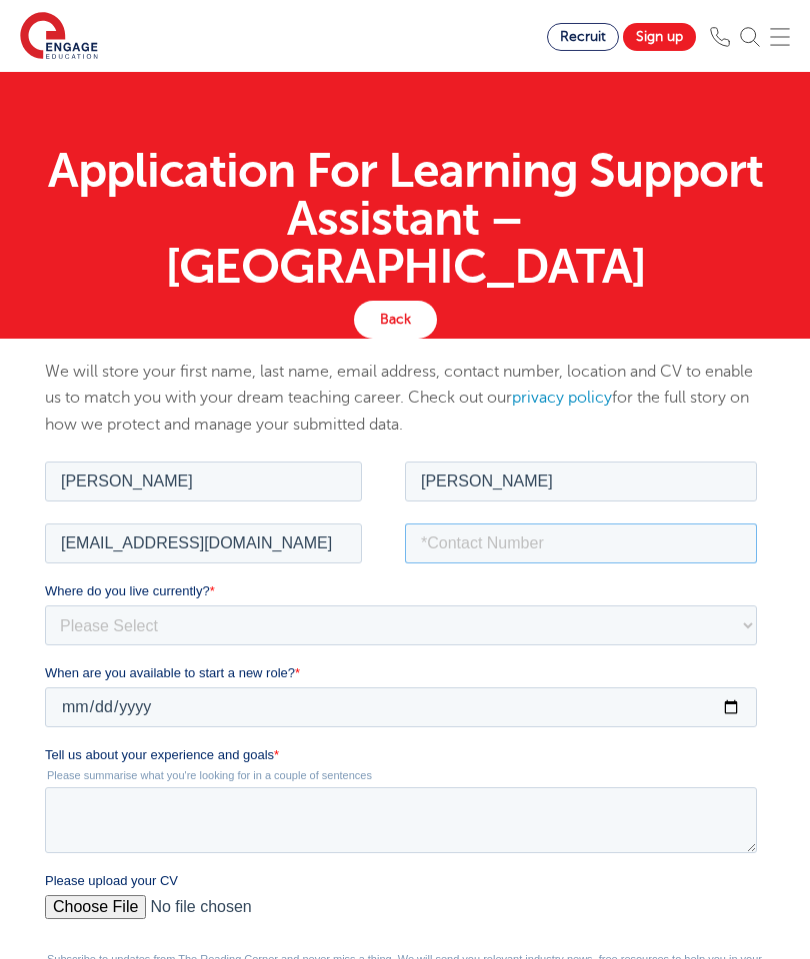
click at [625, 542] on input "tel" at bounding box center [581, 543] width 352 height 40
type input "[PHONE_NUMBER]"
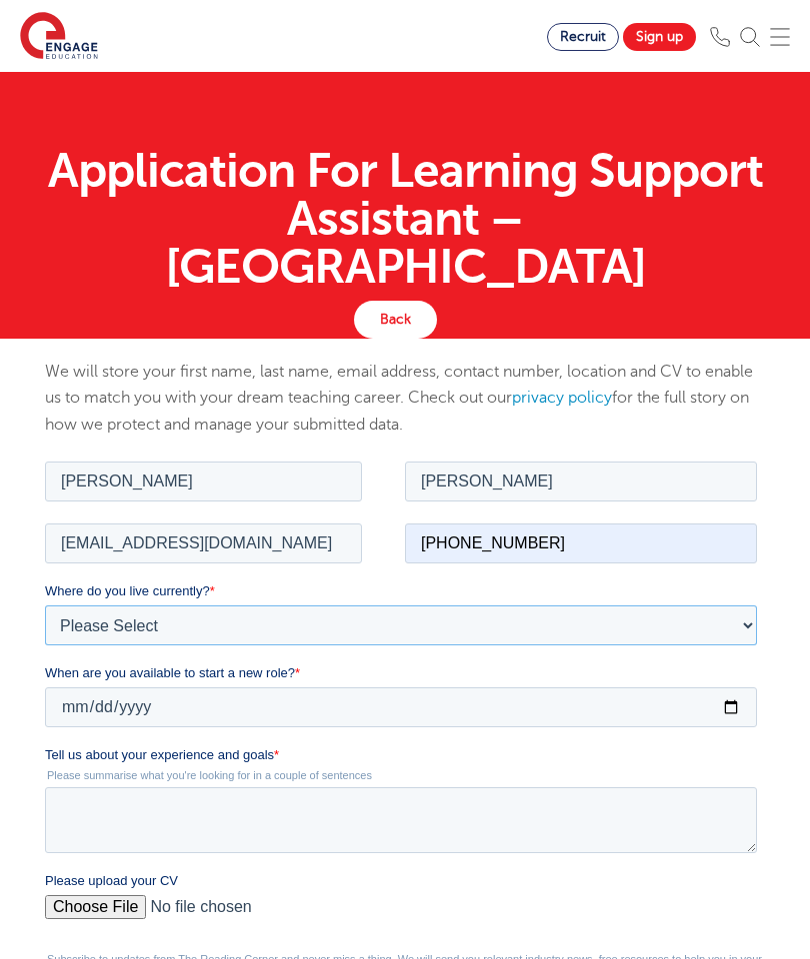
click at [641, 623] on select "Please Select [GEOGRAPHIC_DATA] [GEOGRAPHIC_DATA] [GEOGRAPHIC_DATA] [GEOGRAPHIC…" at bounding box center [401, 625] width 712 height 40
select select "Asia"
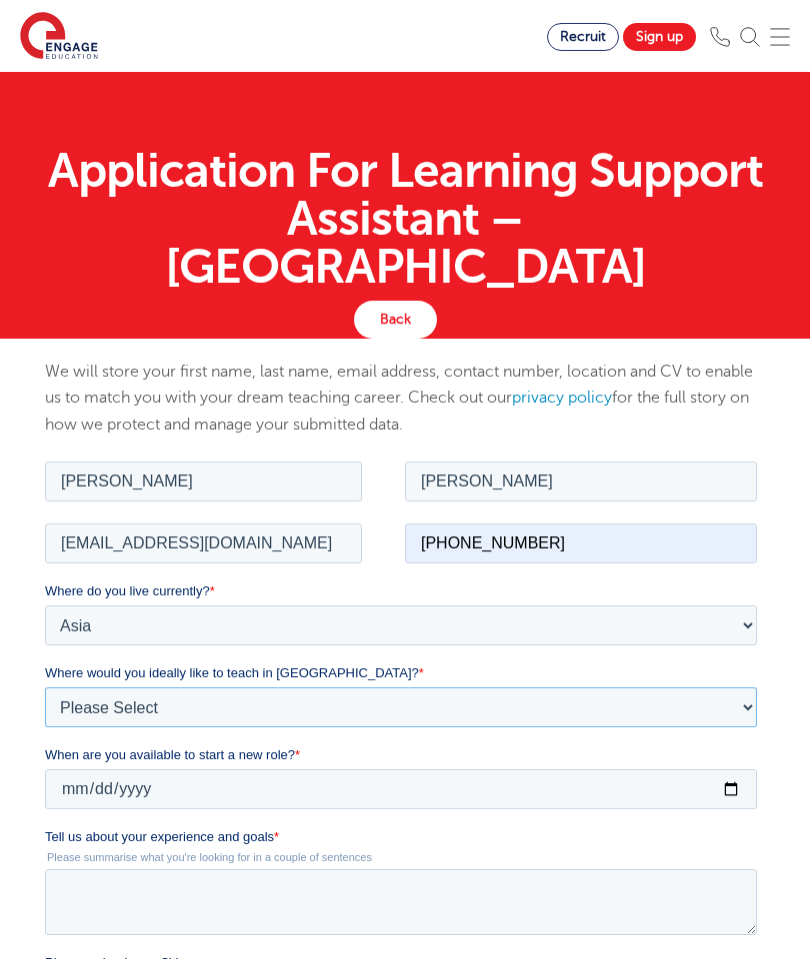
click at [625, 705] on select "Please Select I'm flexible! [GEOGRAPHIC_DATA] Any city in [GEOGRAPHIC_DATA] [GE…" at bounding box center [401, 707] width 712 height 40
select select "Flexible"
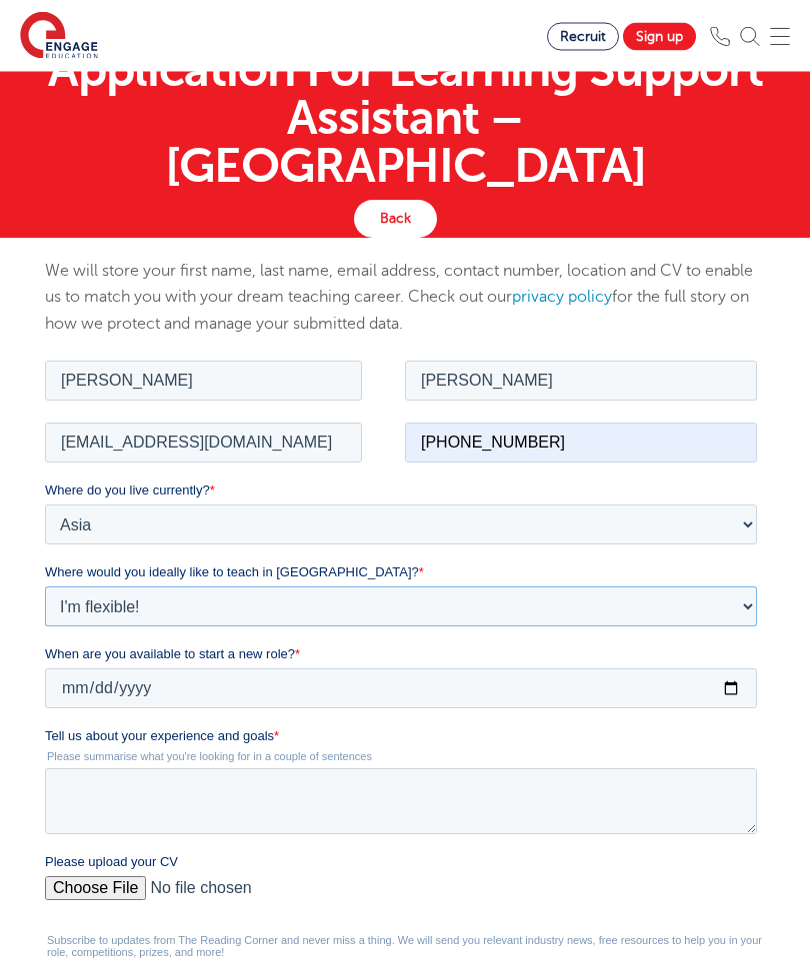
scroll to position [101, 0]
click at [570, 697] on input "When are you available to start a new role? *" at bounding box center [401, 688] width 712 height 40
type input "[DATE]"
click at [582, 807] on textarea "Tell us about your experience and goals *" at bounding box center [401, 801] width 712 height 66
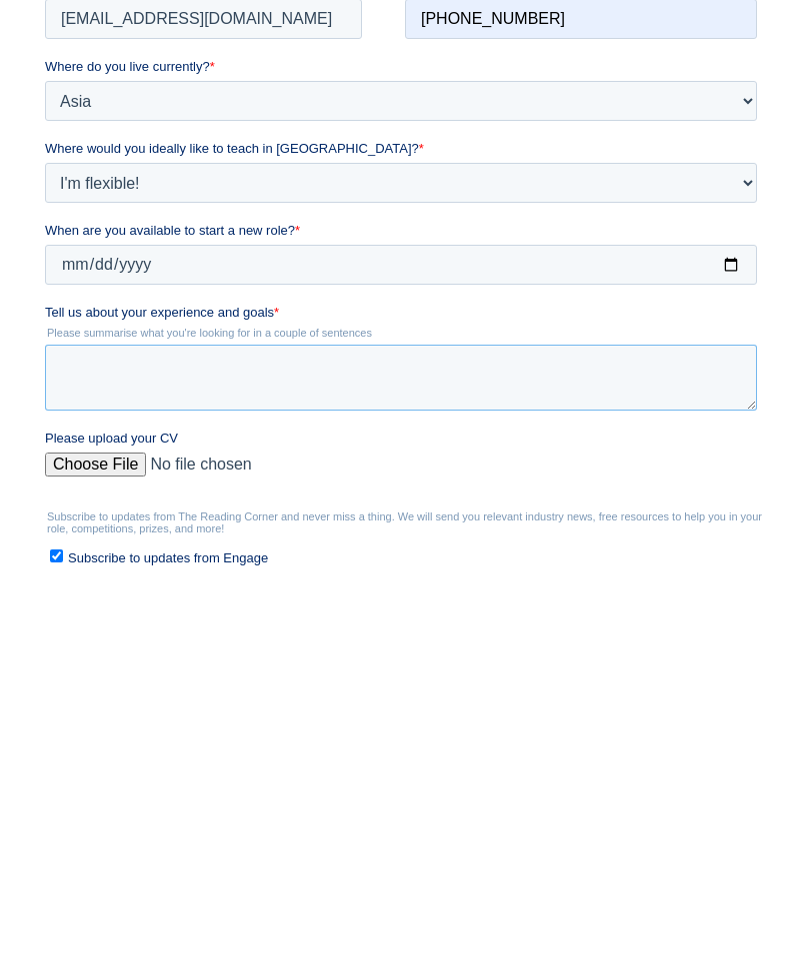
scroll to position [605, 0]
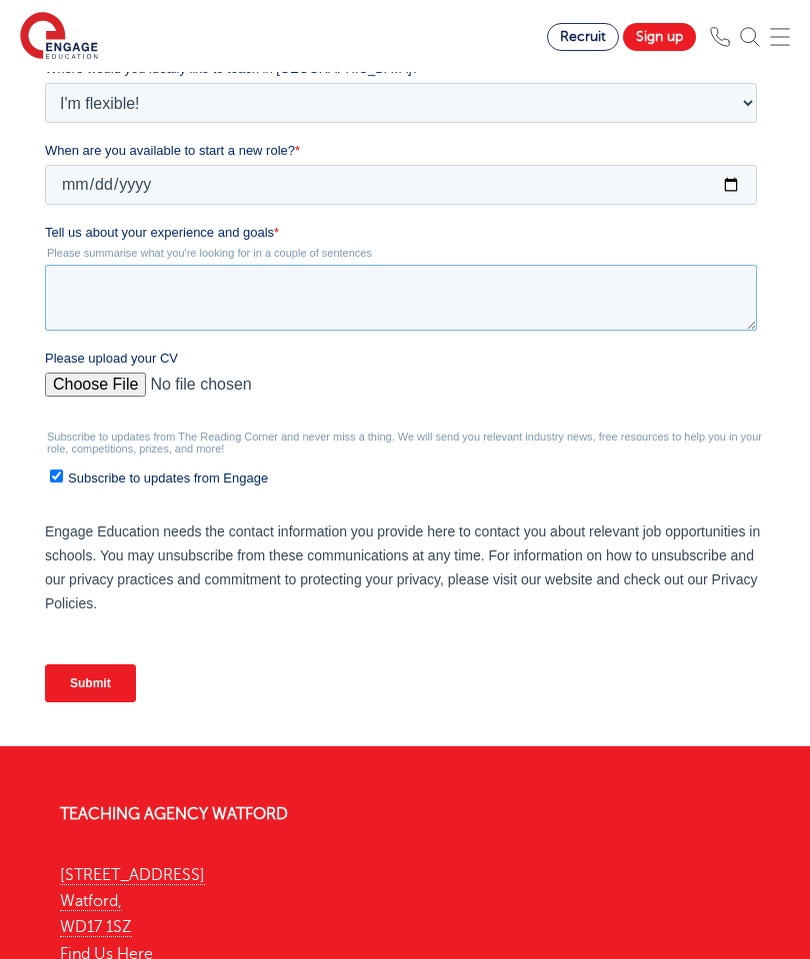
paste textarea "Dedicated education professional with 6 years of international experience suppo…"
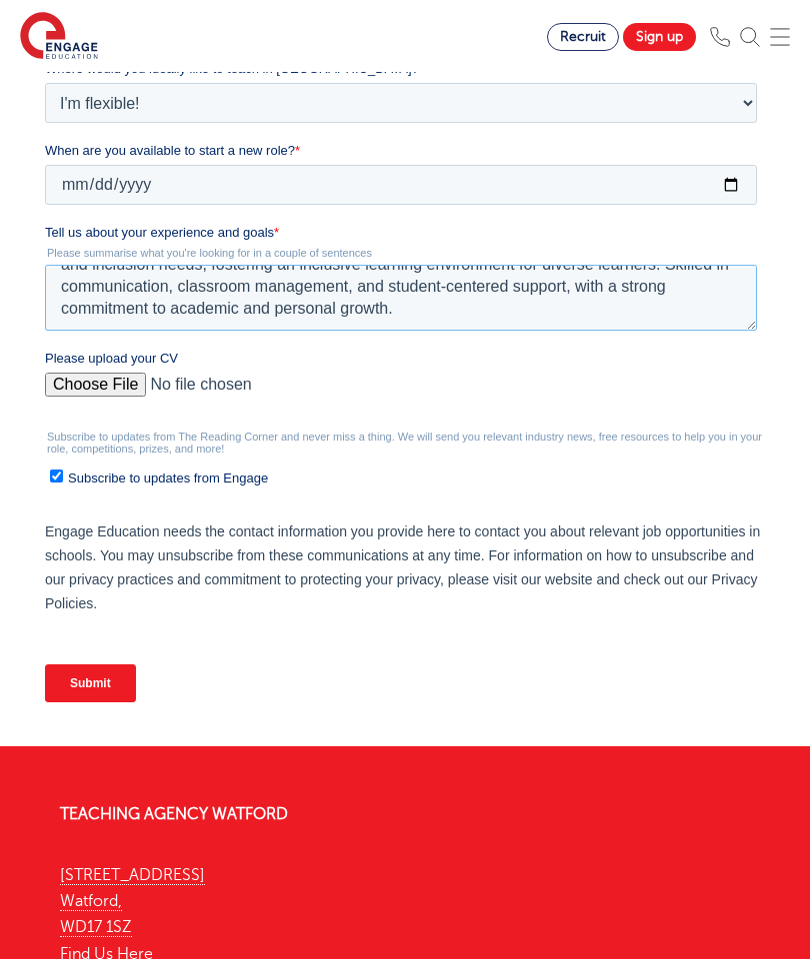
scroll to position [143, 0]
click at [104, 319] on textarea "Dedicated education professional with 6 years of international experience suppo…" at bounding box center [401, 298] width 712 height 66
paste textarea "I am seeking an opportunity with Engage Education that will allow me to further…"
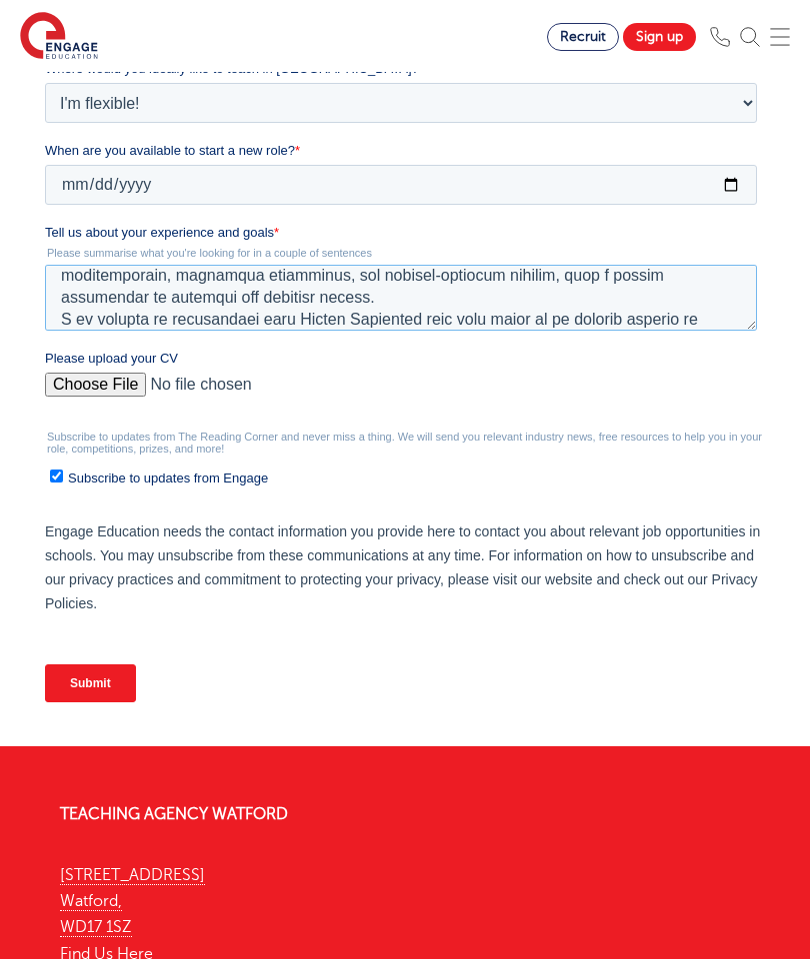
scroll to position [286, 0]
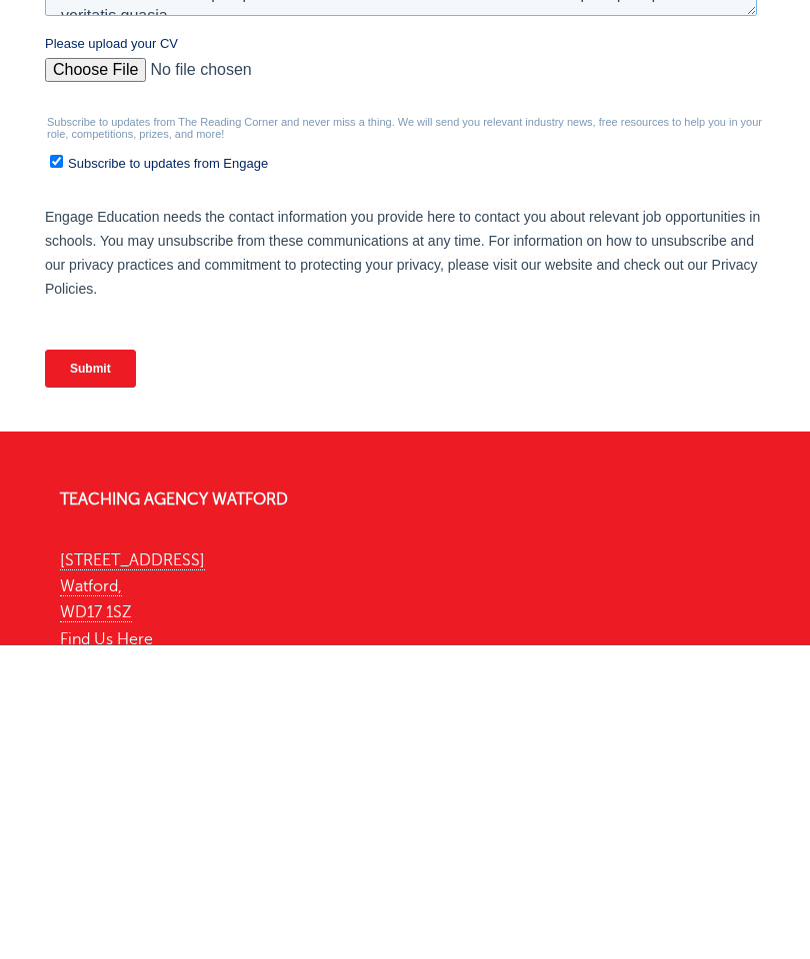
type textarea "Dedicated education professional with 6 years of international experience suppo…"
click at [89, 376] on input "Submit" at bounding box center [90, 370] width 91 height 38
